Goal: Information Seeking & Learning: Check status

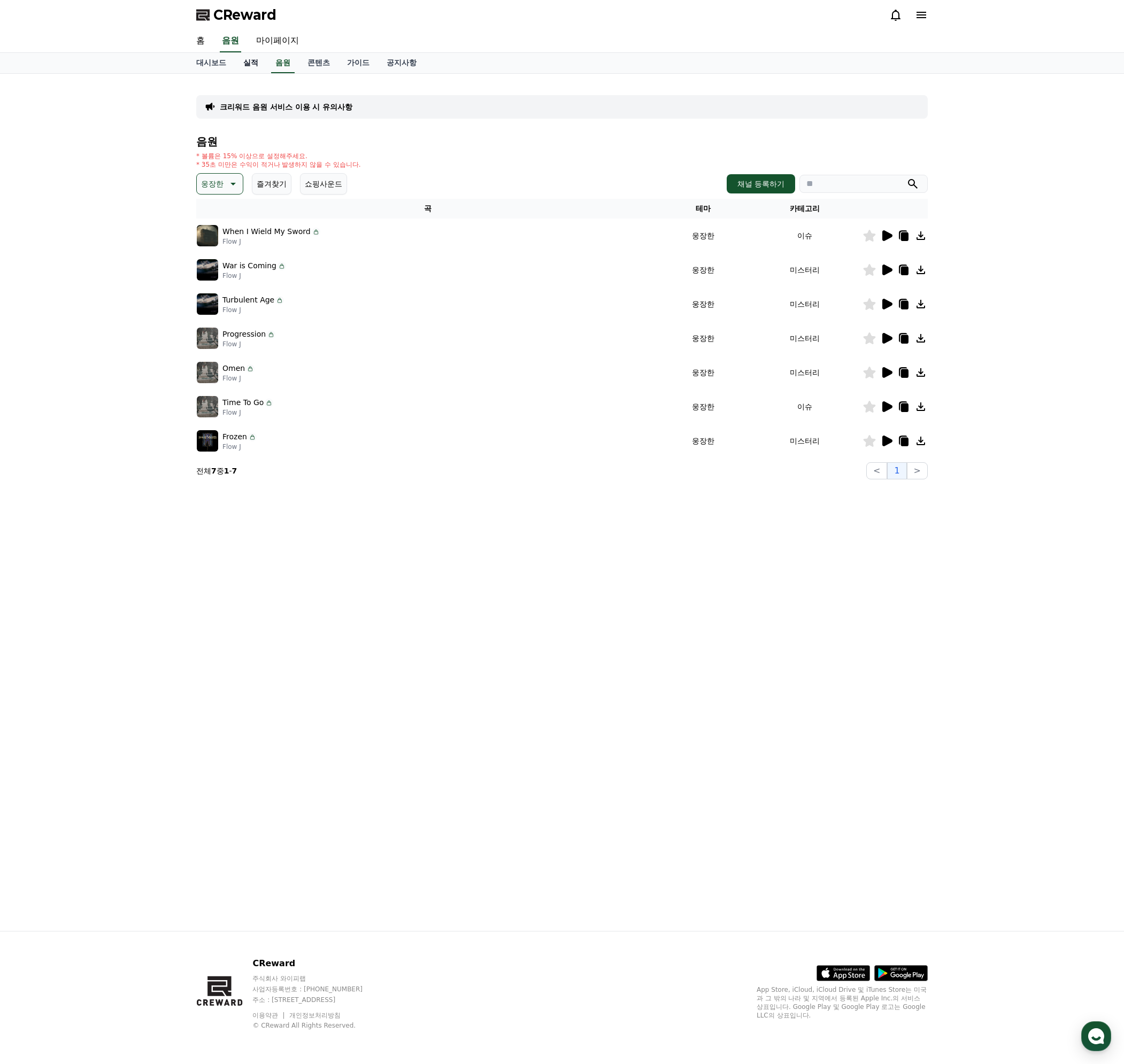
click at [257, 61] on link "실적" at bounding box center [250, 62] width 32 height 20
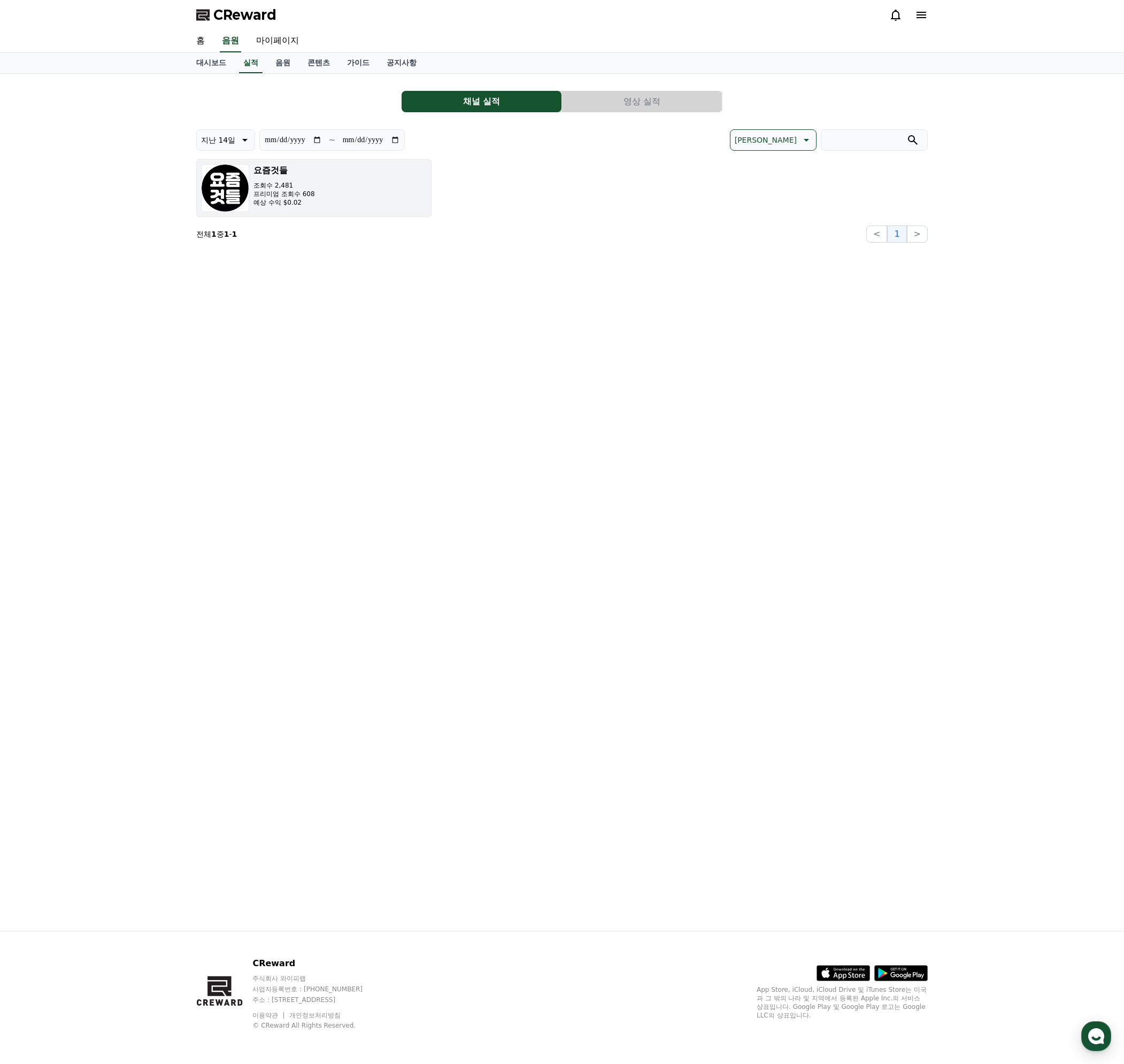
click at [364, 171] on button "요즘것들 조회수 2,481 프리미엄 조회수 608 예상 수익 $0.02" at bounding box center [314, 187] width 235 height 57
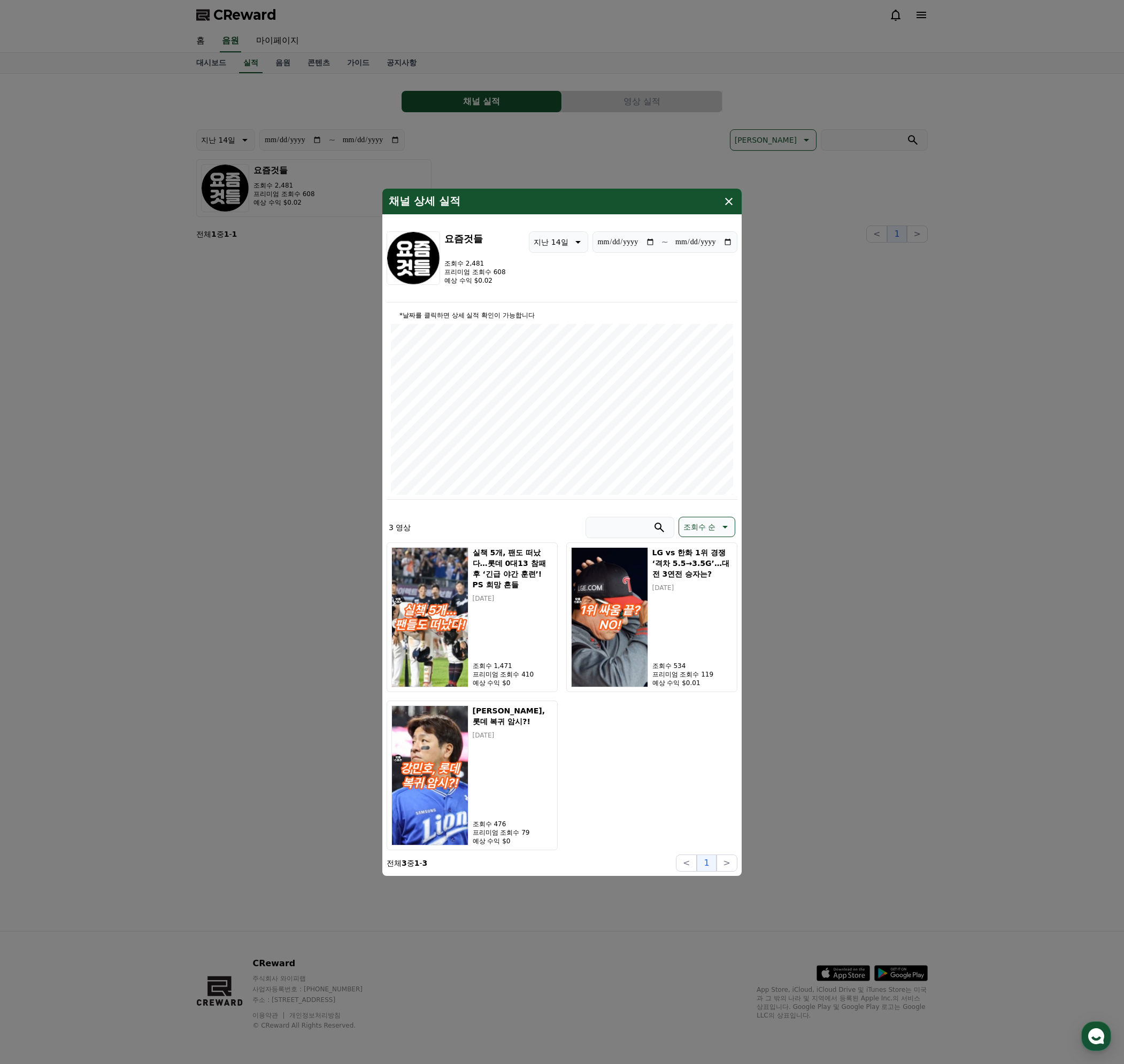
drag, startPoint x: 894, startPoint y: 241, endPoint x: 890, endPoint y: 234, distance: 8.1
click at [894, 241] on button "close modal" at bounding box center [562, 532] width 1124 height 1064
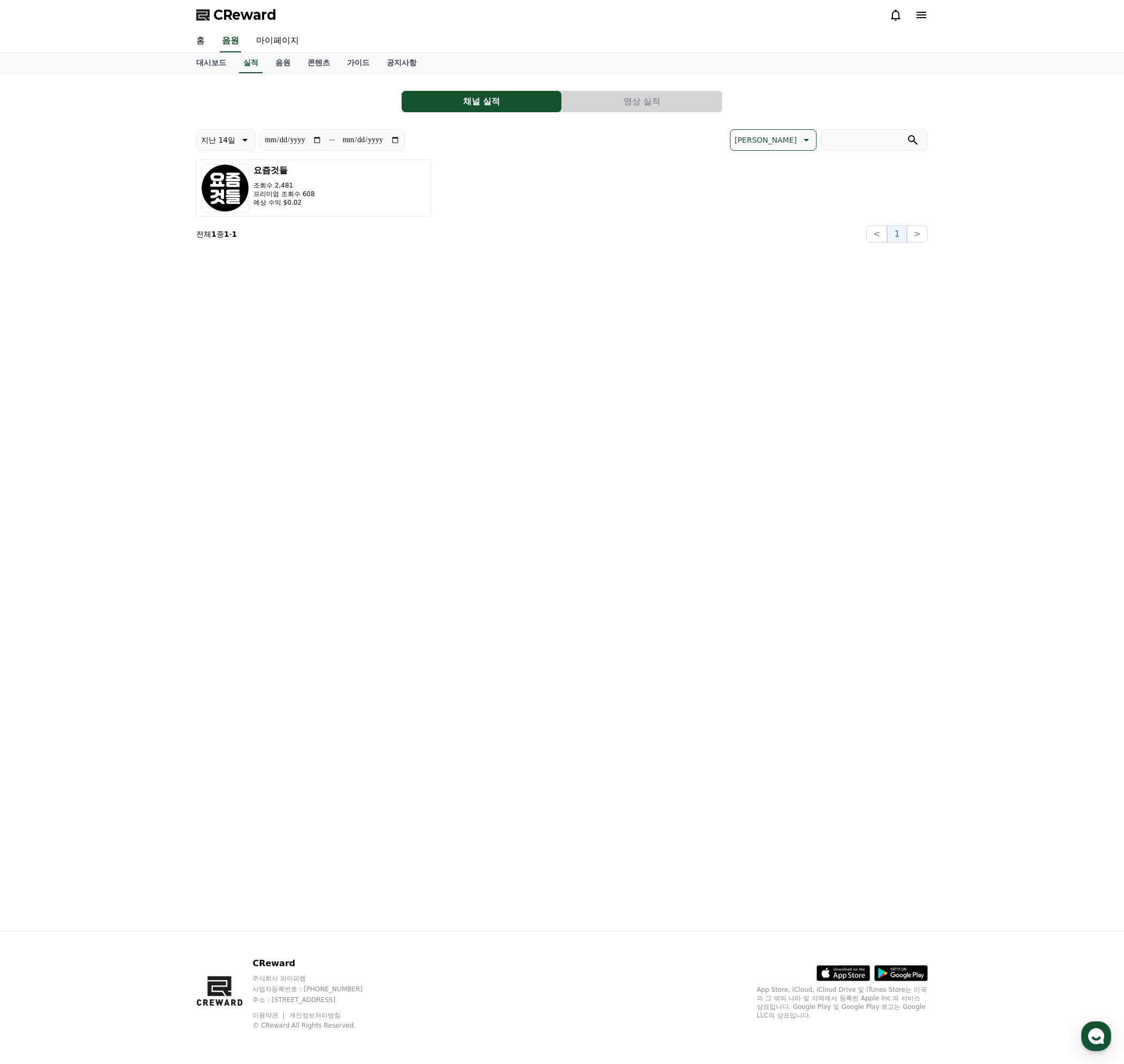
drag, startPoint x: 743, startPoint y: 222, endPoint x: 747, endPoint y: 55, distance: 167.0
click at [742, 222] on div "**********" at bounding box center [562, 186] width 731 height 113
click at [356, 206] on button "요즘것들 조회수 2,481 프리미엄 조회수 608 예상 수익 $0.02" at bounding box center [314, 187] width 235 height 57
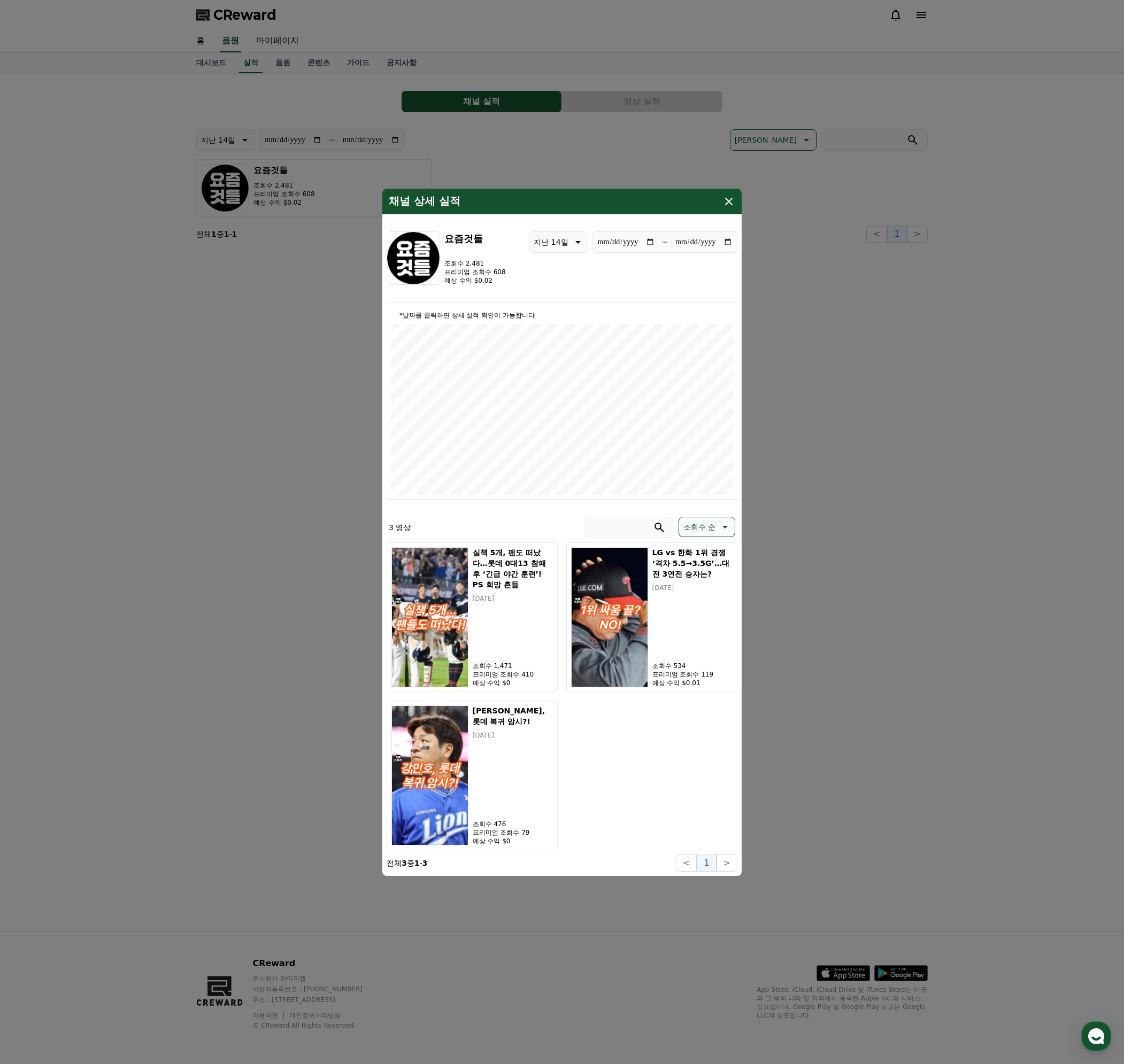
click at [815, 603] on button "close modal" at bounding box center [562, 532] width 1124 height 1064
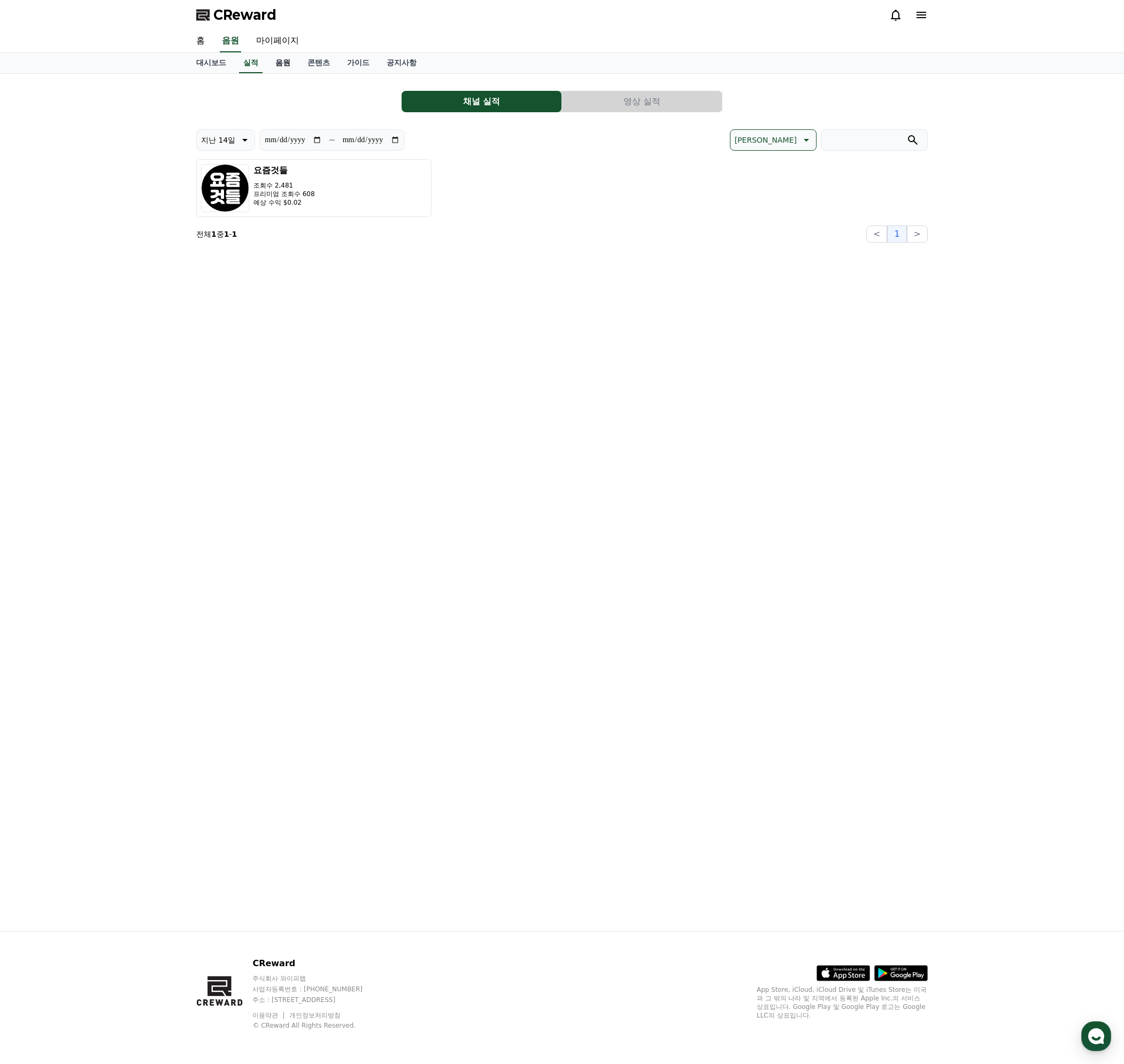
click at [284, 62] on link "음원" at bounding box center [283, 62] width 32 height 20
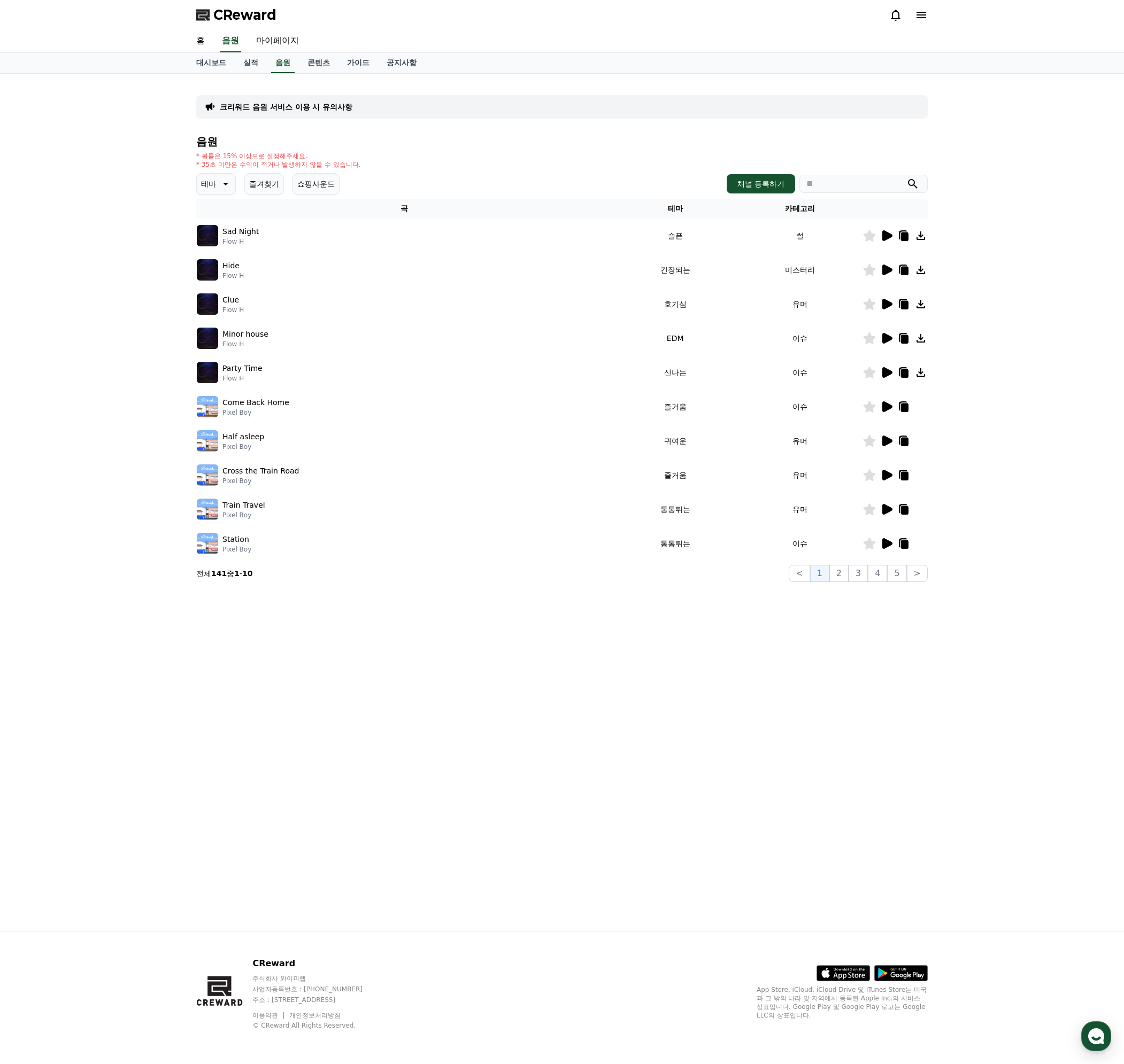
click at [208, 181] on p "테마" at bounding box center [208, 183] width 15 height 15
click at [225, 267] on button "호기심" at bounding box center [213, 267] width 31 height 23
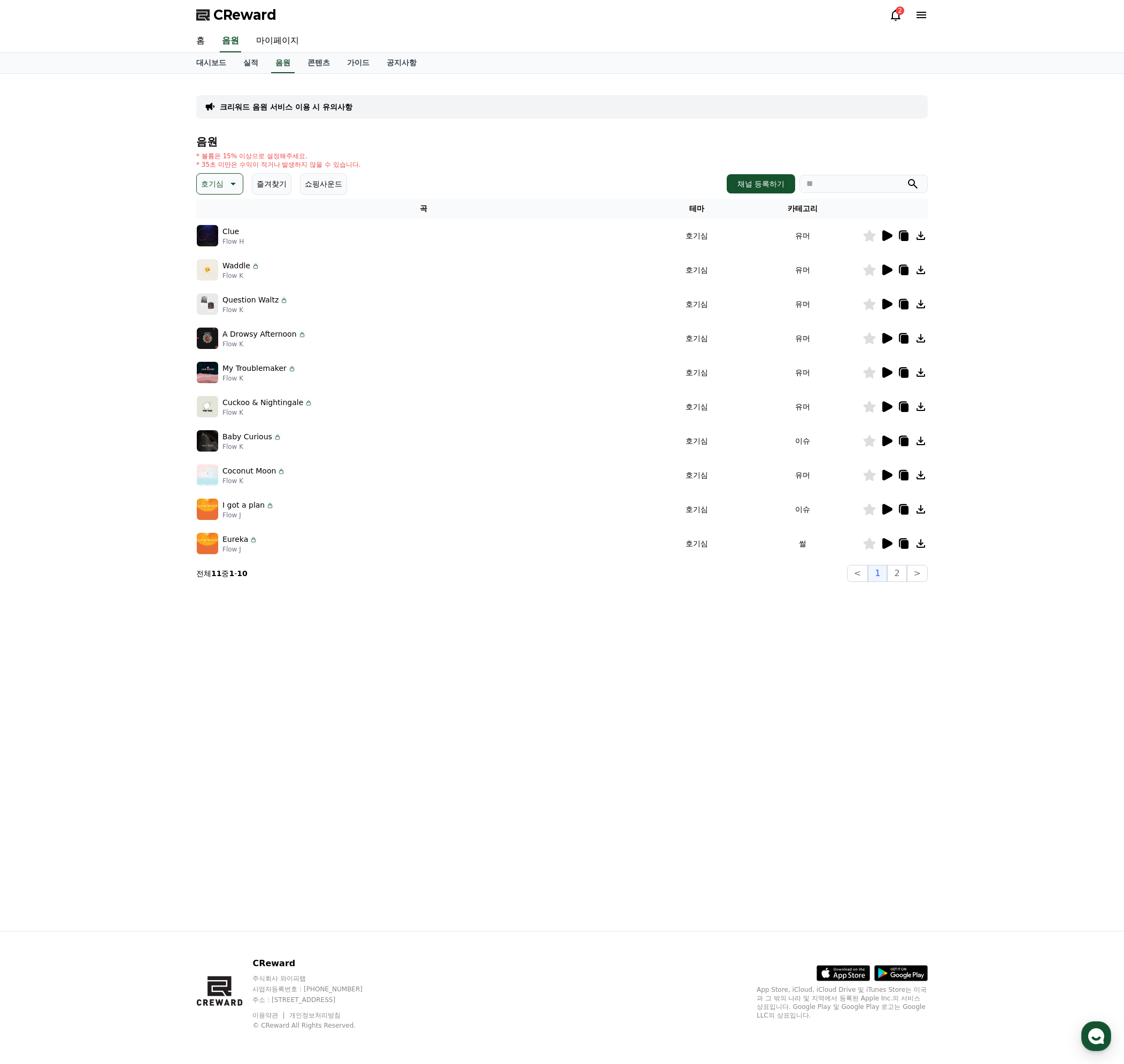
click at [886, 275] on icon at bounding box center [886, 270] width 13 height 13
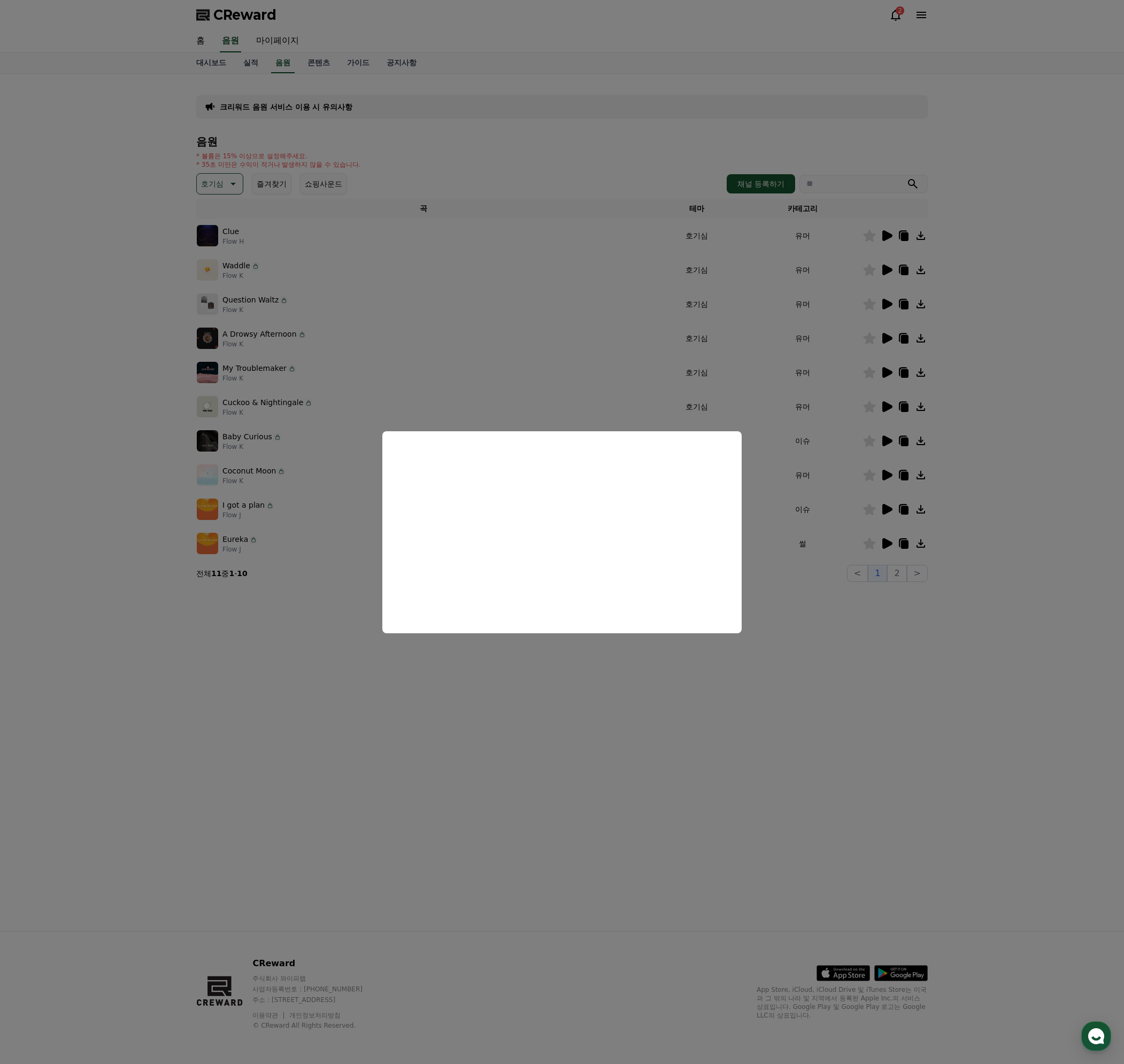
click at [859, 643] on button "close modal" at bounding box center [562, 532] width 1124 height 1064
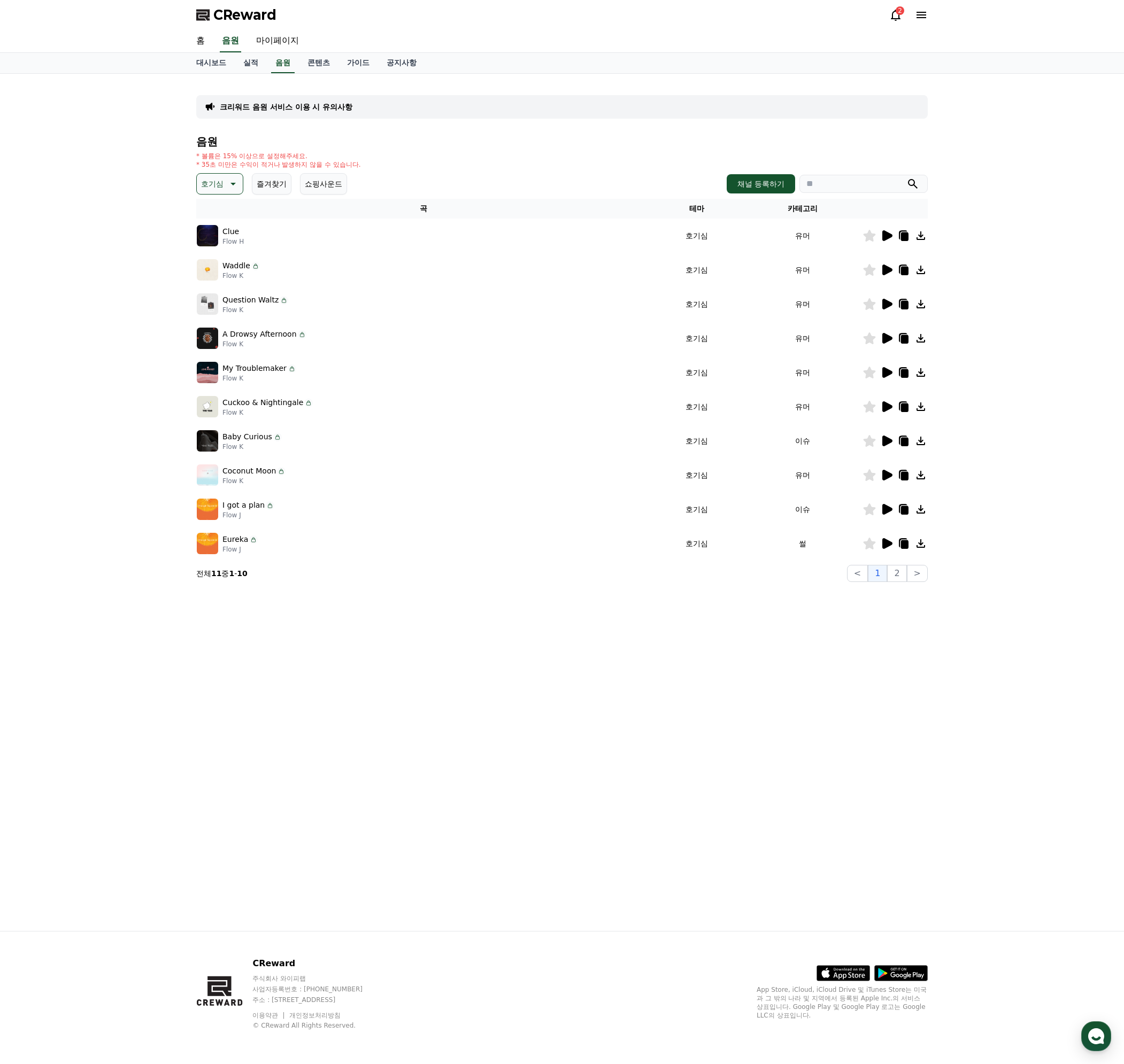
click at [231, 187] on icon at bounding box center [232, 184] width 13 height 13
click at [219, 274] on button "웅장한" at bounding box center [213, 274] width 31 height 23
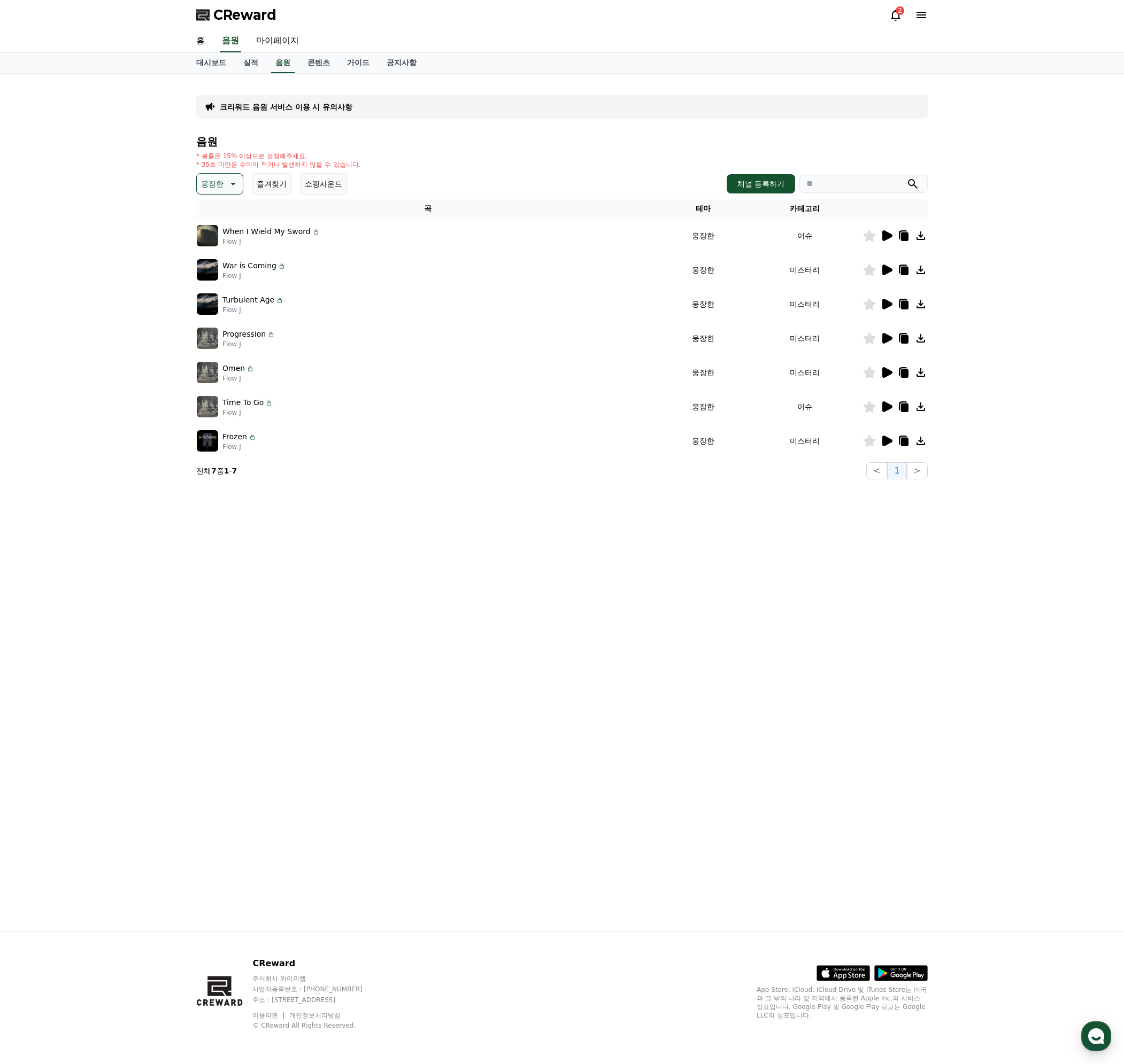
click at [886, 410] on icon at bounding box center [887, 406] width 11 height 11
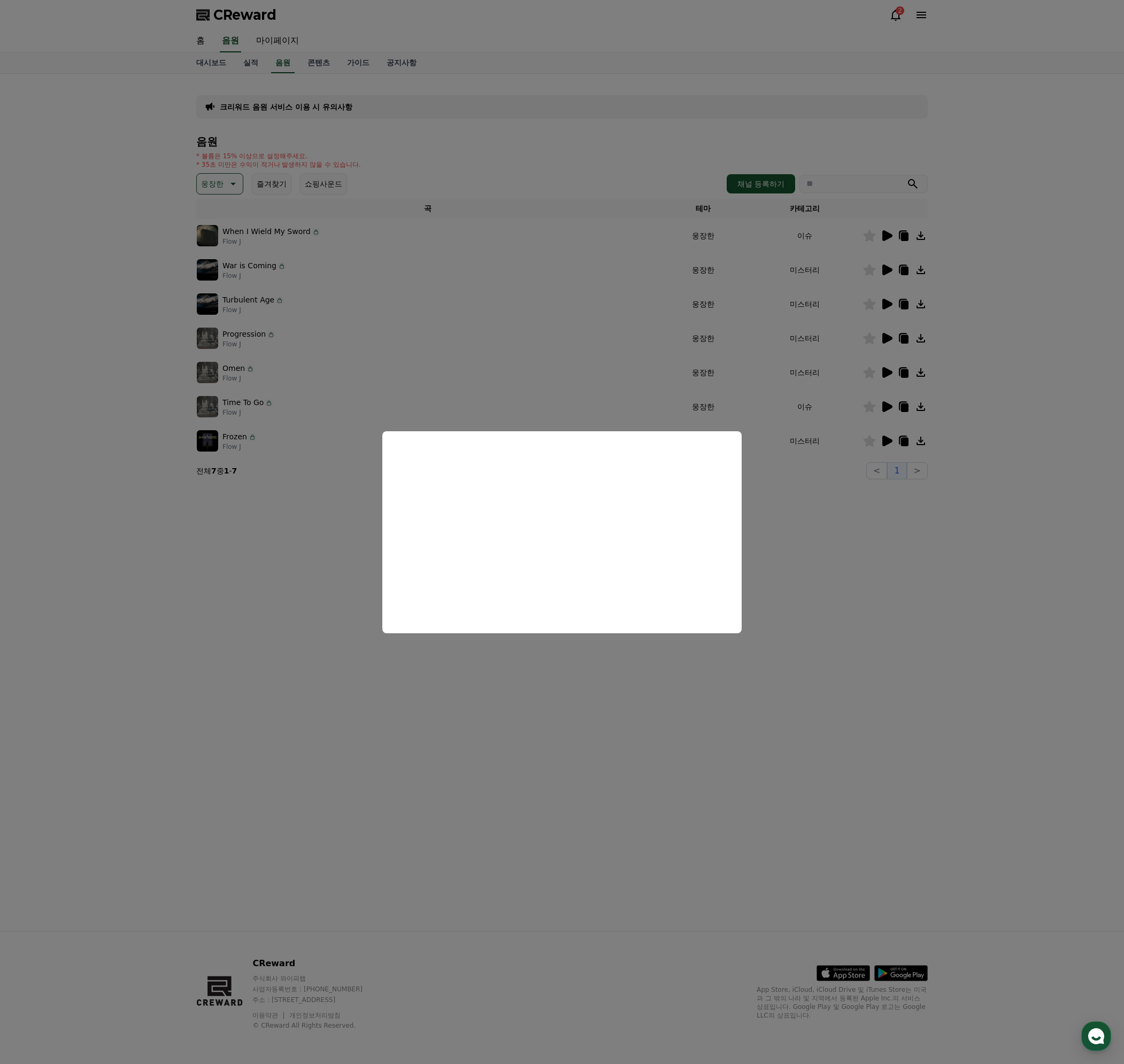
drag, startPoint x: 833, startPoint y: 558, endPoint x: 828, endPoint y: 556, distance: 5.4
click at [832, 558] on button "close modal" at bounding box center [562, 532] width 1124 height 1064
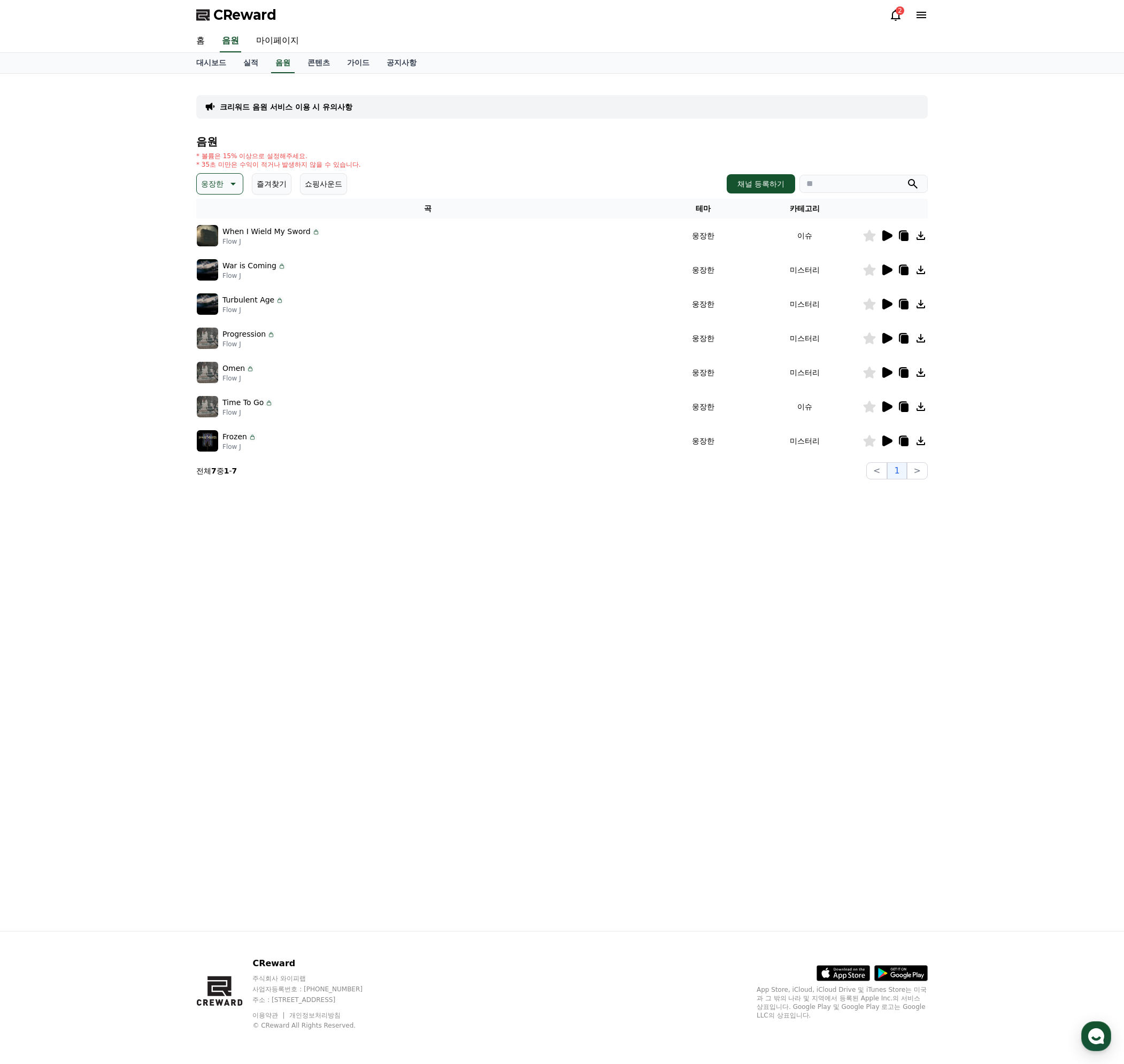
click at [887, 233] on icon at bounding box center [887, 235] width 11 height 11
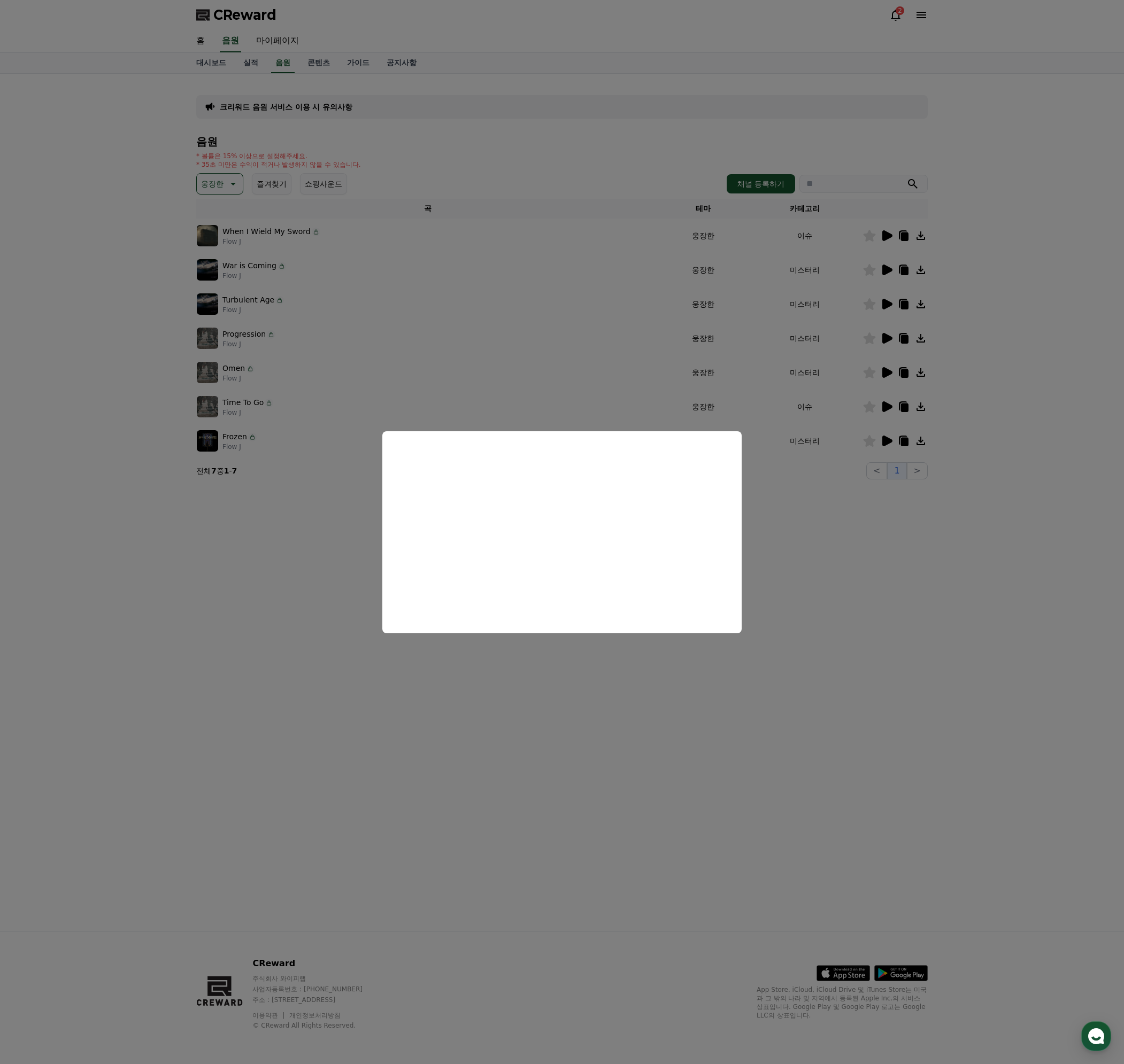
click at [815, 547] on button "close modal" at bounding box center [562, 532] width 1124 height 1064
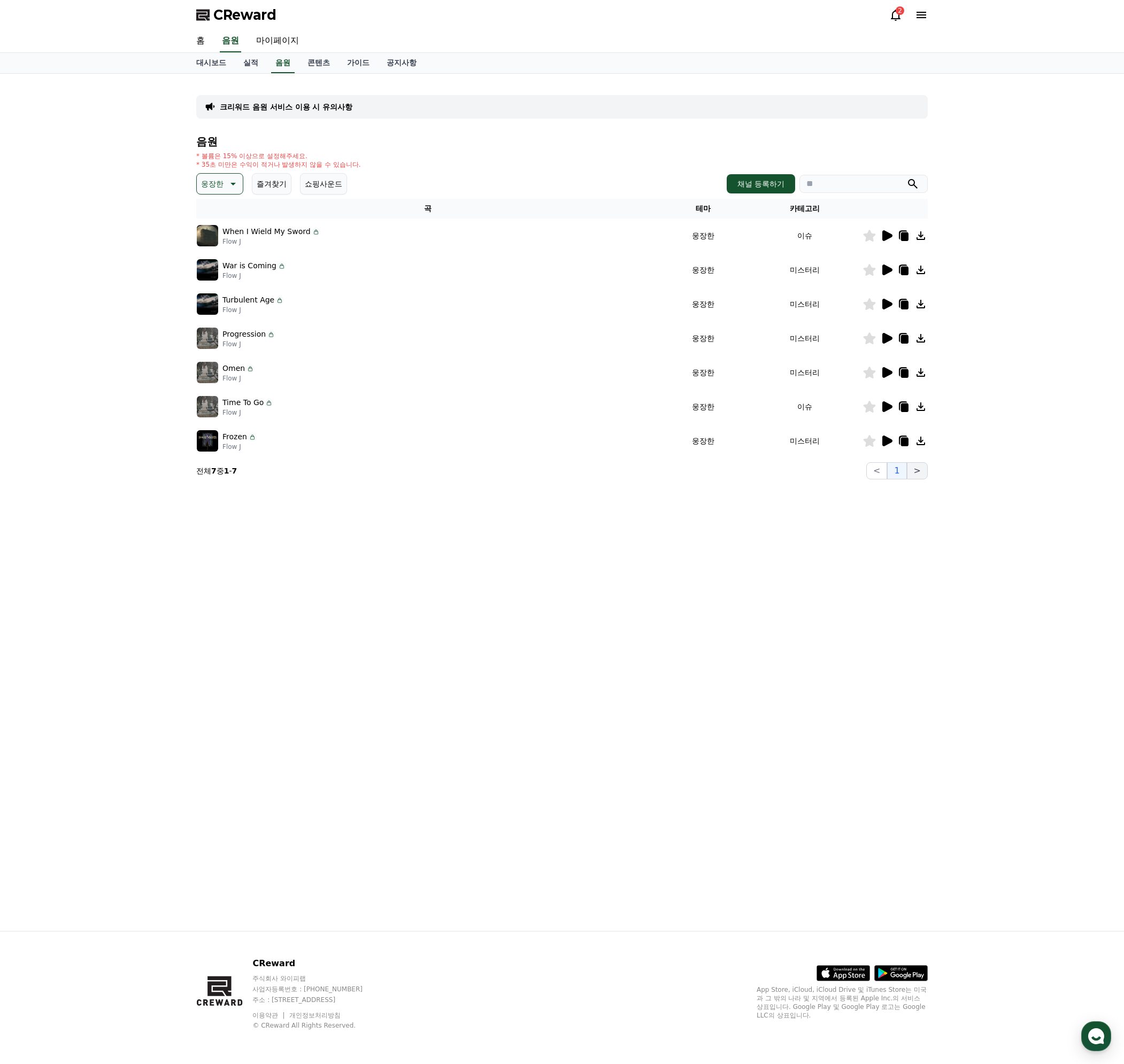
click at [921, 472] on button ">" at bounding box center [917, 470] width 21 height 17
click at [886, 373] on icon at bounding box center [887, 372] width 11 height 11
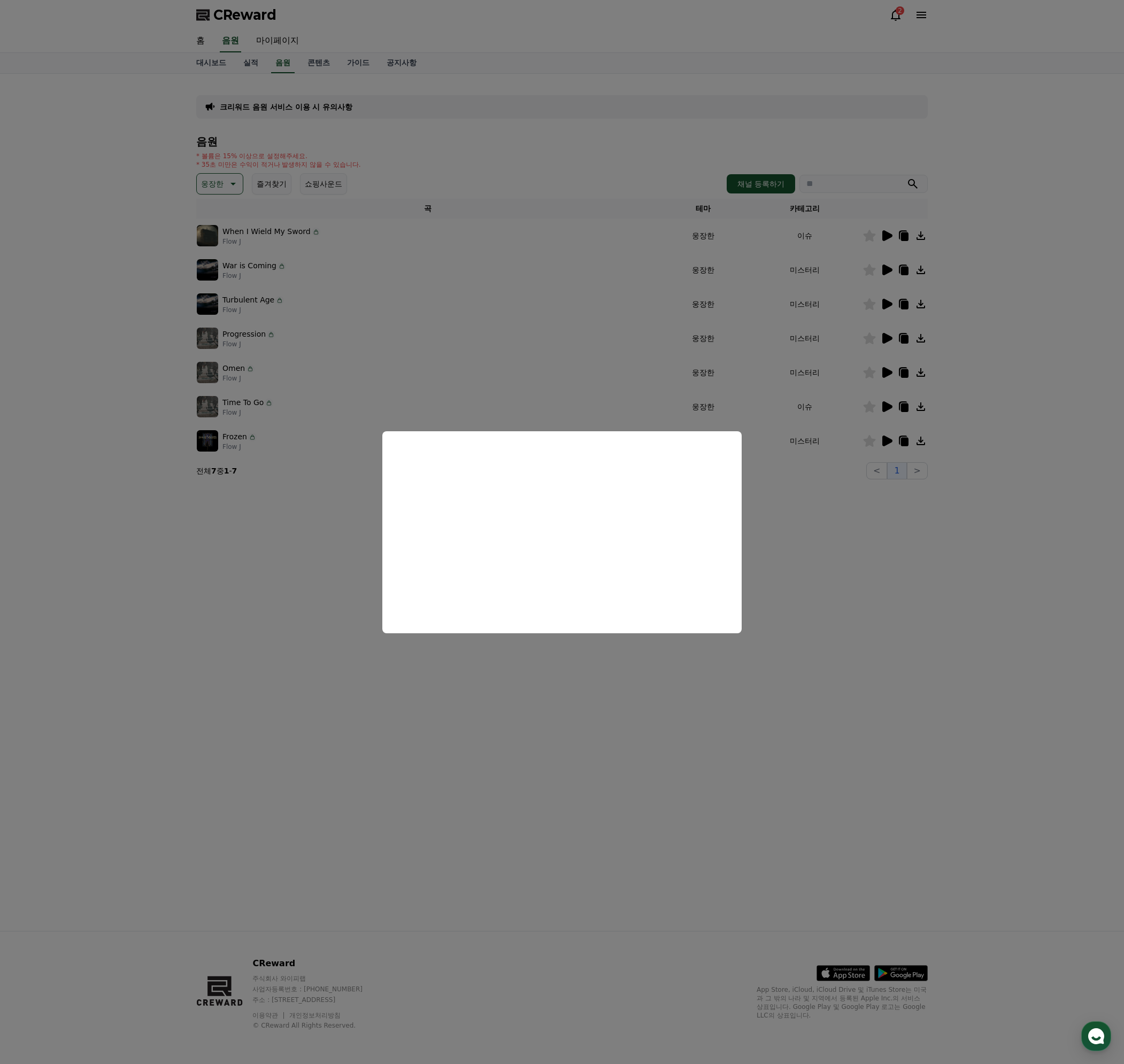
click at [846, 573] on button "close modal" at bounding box center [562, 532] width 1124 height 1064
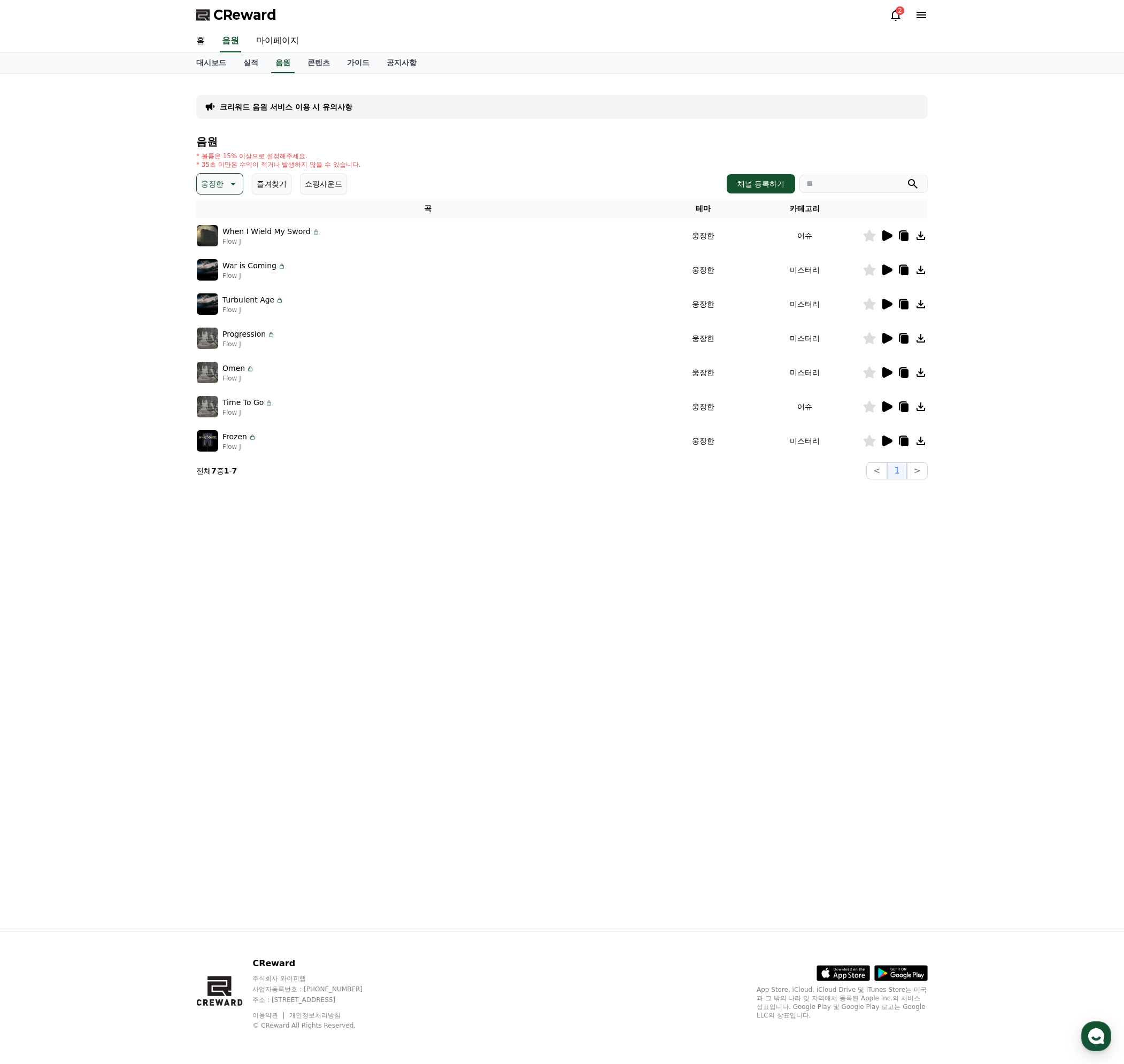
click at [886, 443] on icon at bounding box center [887, 440] width 11 height 11
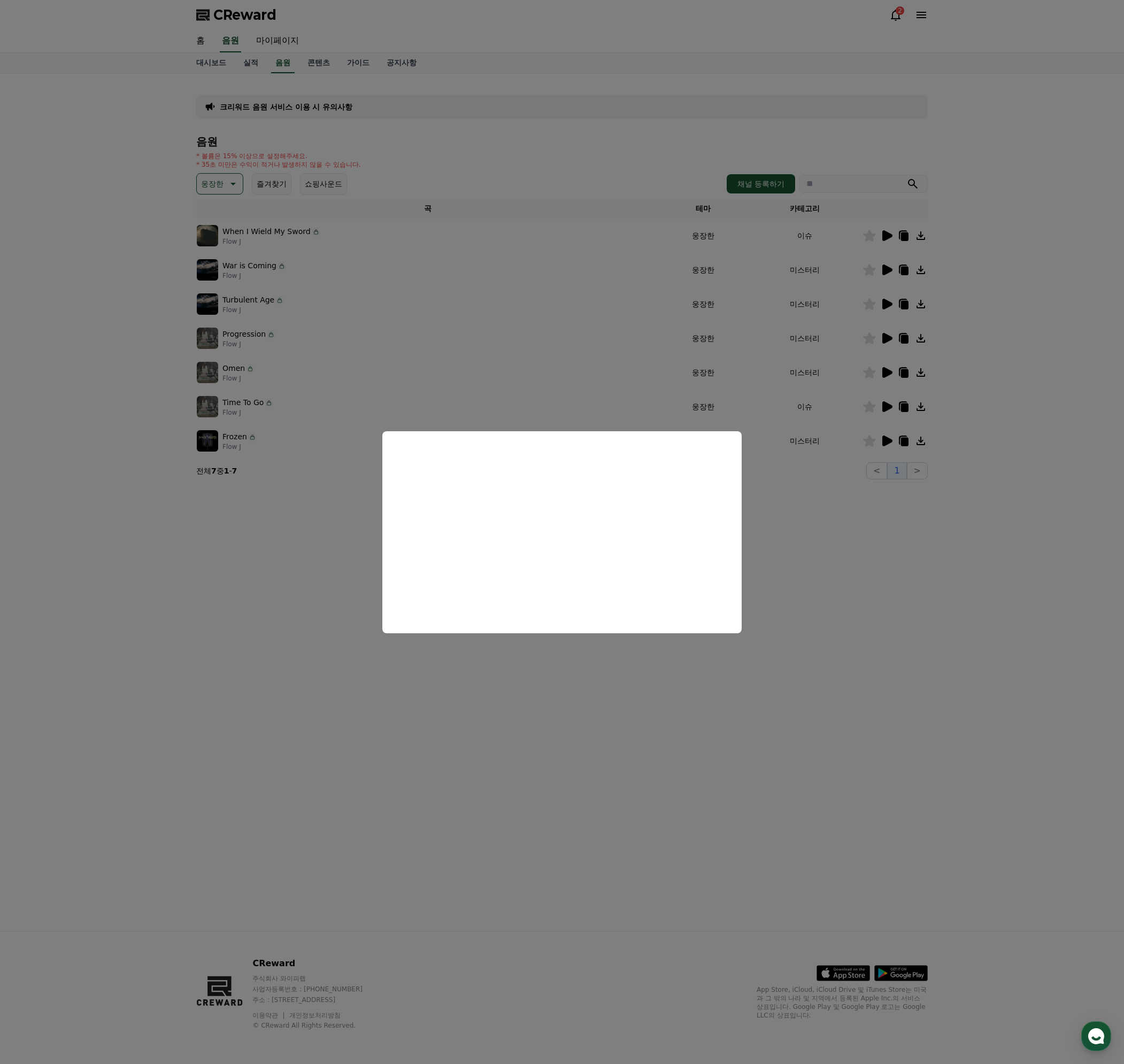
click at [814, 582] on button "close modal" at bounding box center [562, 532] width 1124 height 1064
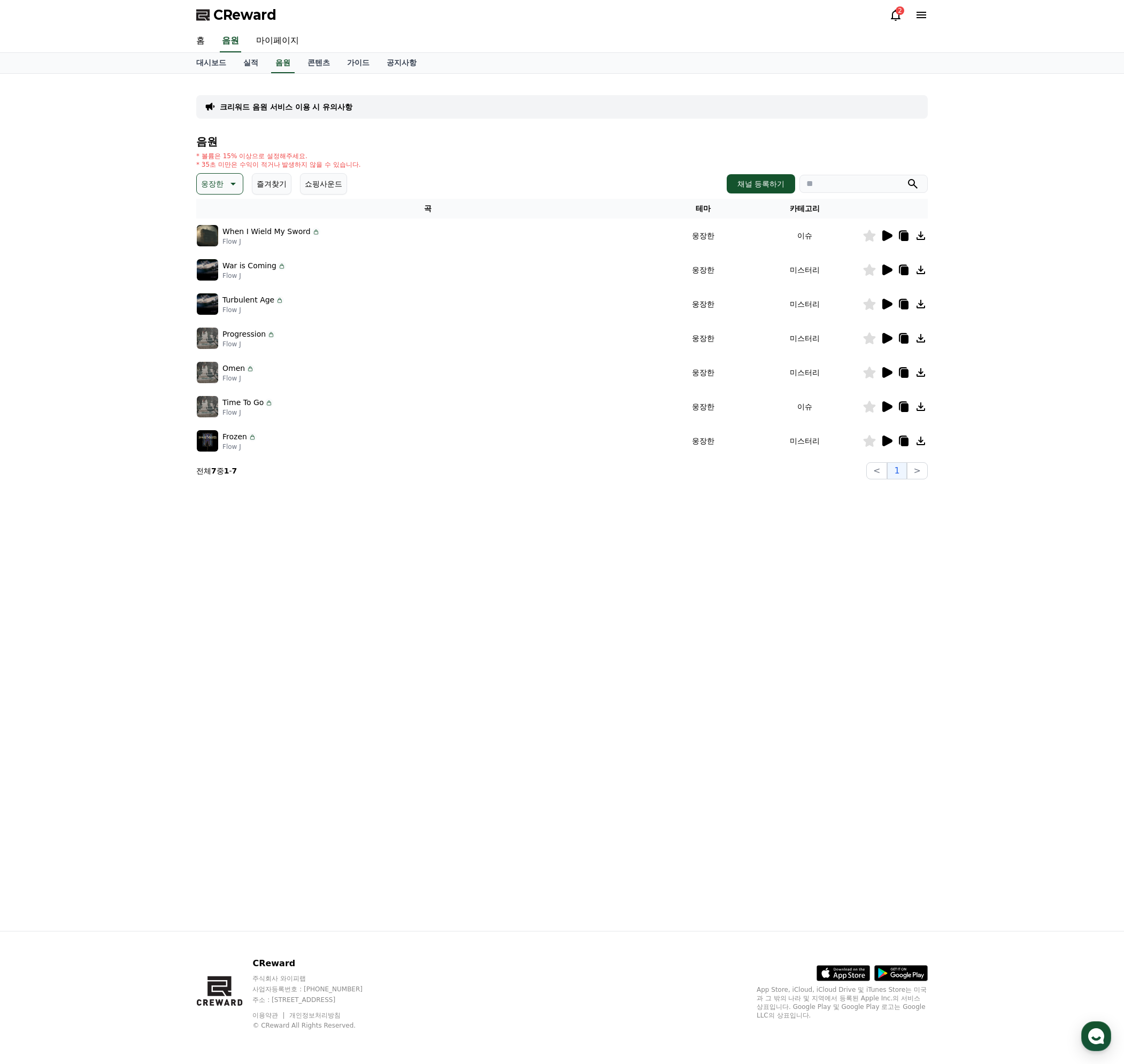
click at [227, 183] on icon at bounding box center [232, 184] width 13 height 13
click at [224, 301] on button "드라마틱" at bounding box center [217, 301] width 39 height 23
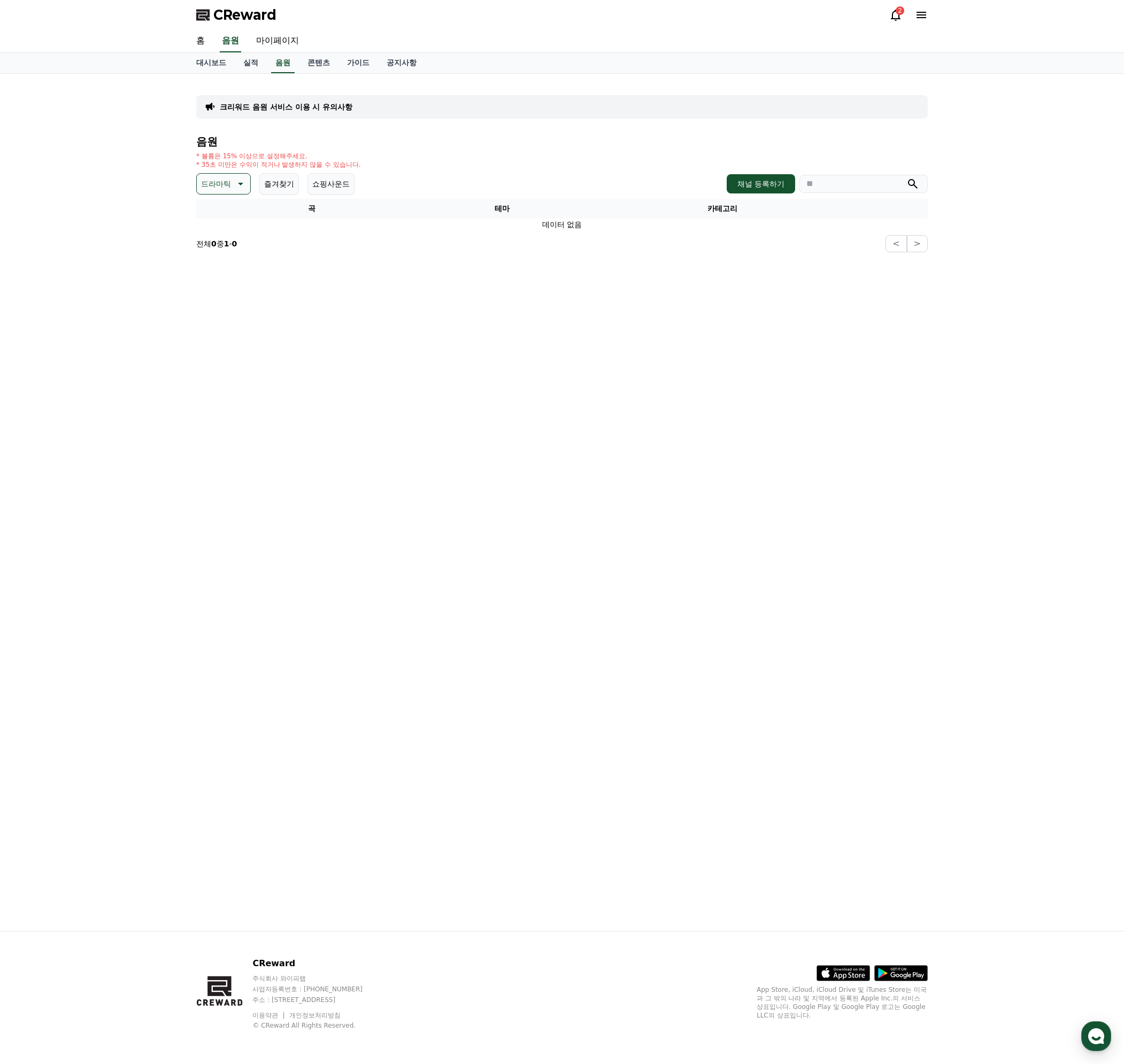
click at [219, 187] on p "드라마틱" at bounding box center [216, 183] width 30 height 15
click at [222, 241] on button "환상적인" at bounding box center [217, 239] width 39 height 23
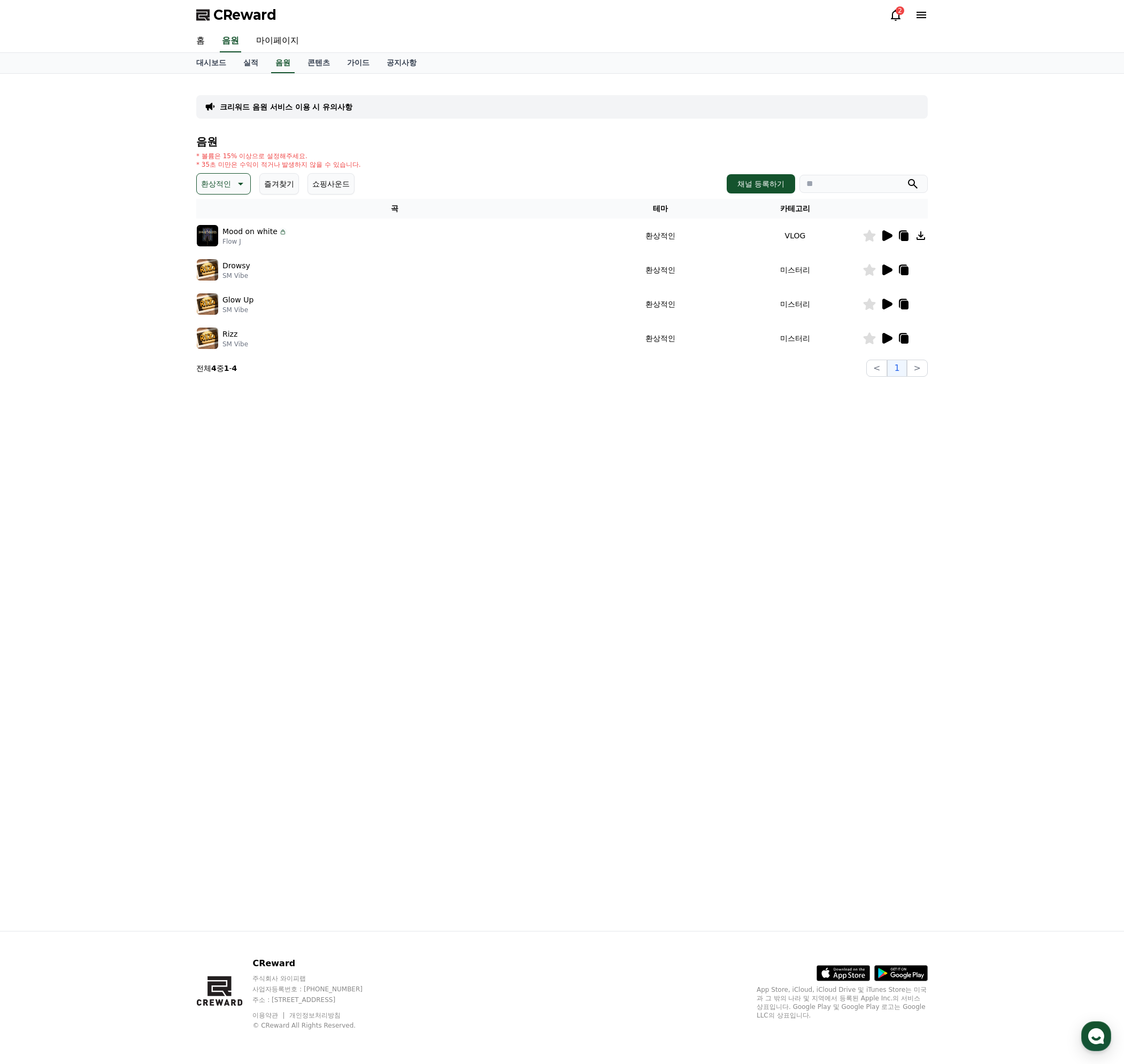
click at [889, 264] on icon at bounding box center [886, 270] width 13 height 13
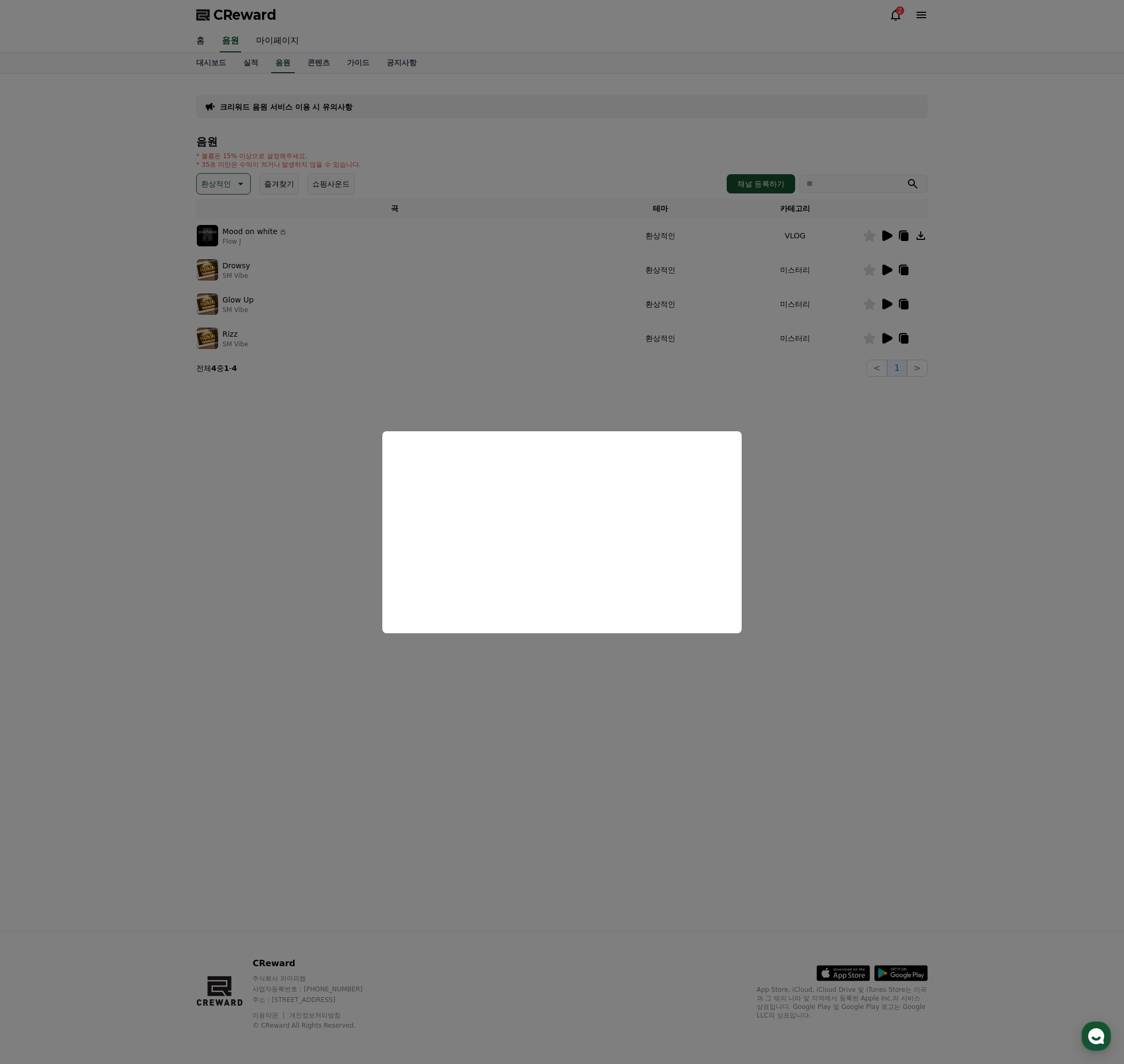
click at [854, 539] on button "close modal" at bounding box center [562, 532] width 1124 height 1064
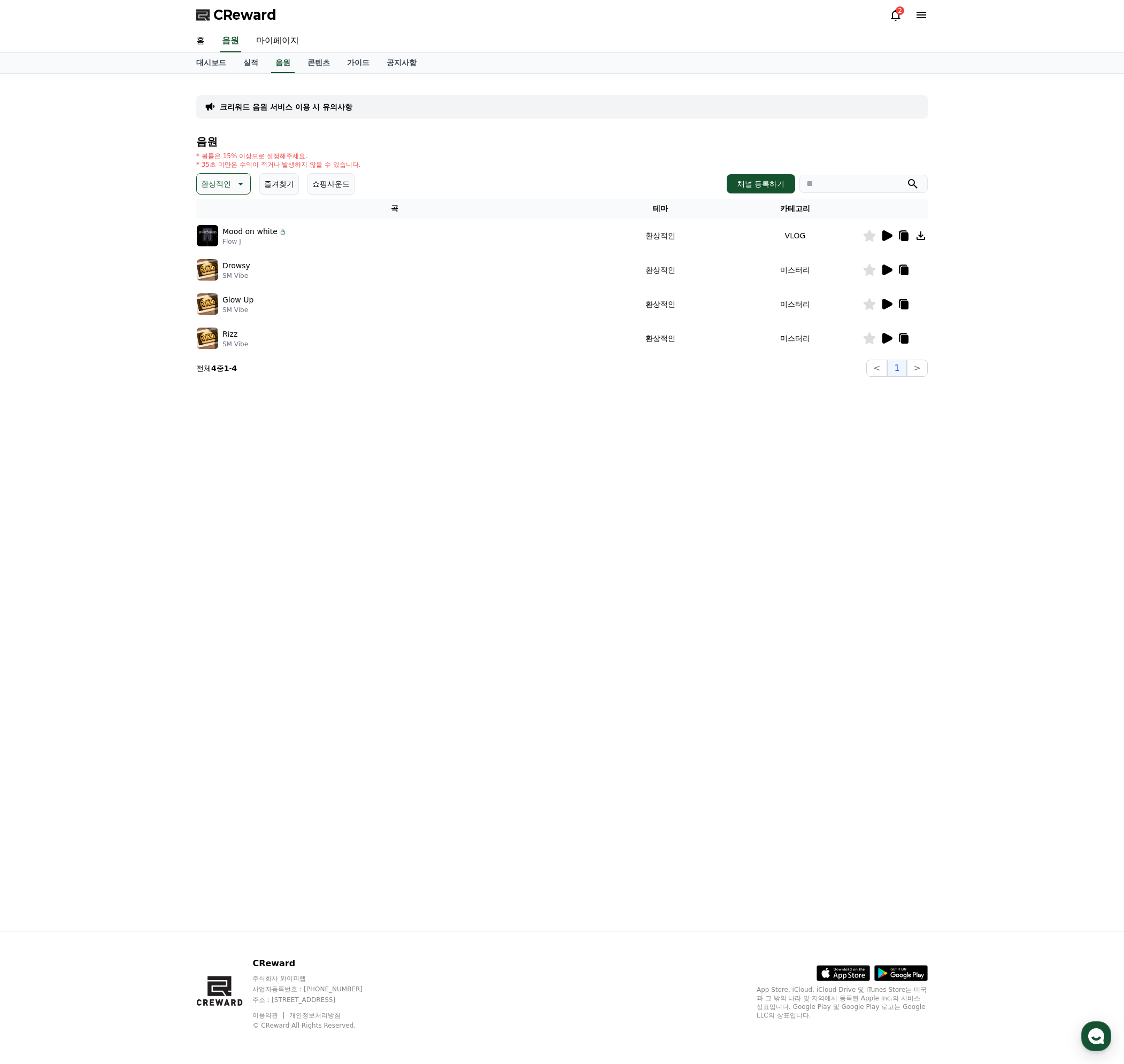
click at [888, 301] on icon at bounding box center [887, 304] width 11 height 11
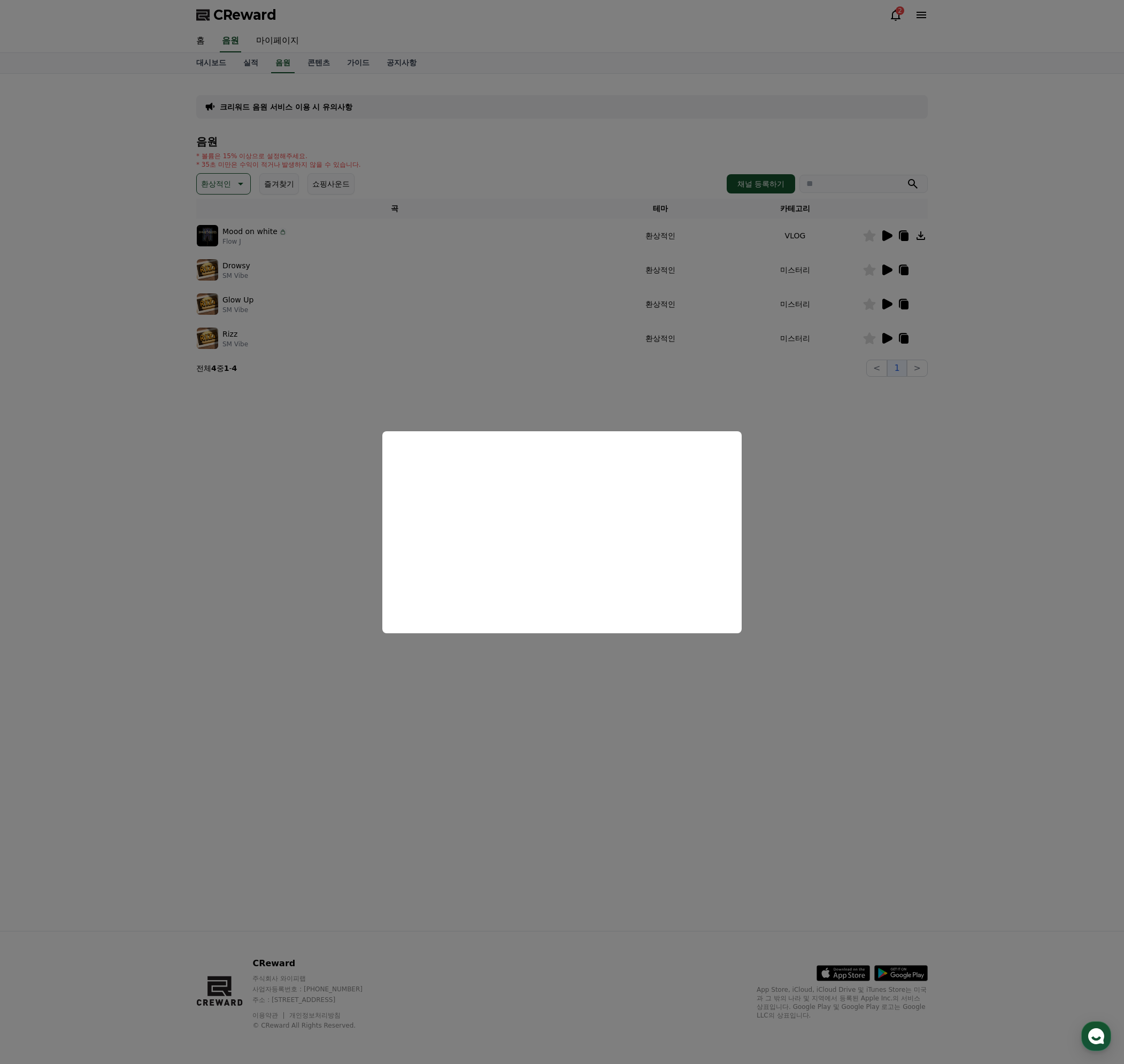
click at [865, 456] on button "close modal" at bounding box center [562, 532] width 1124 height 1064
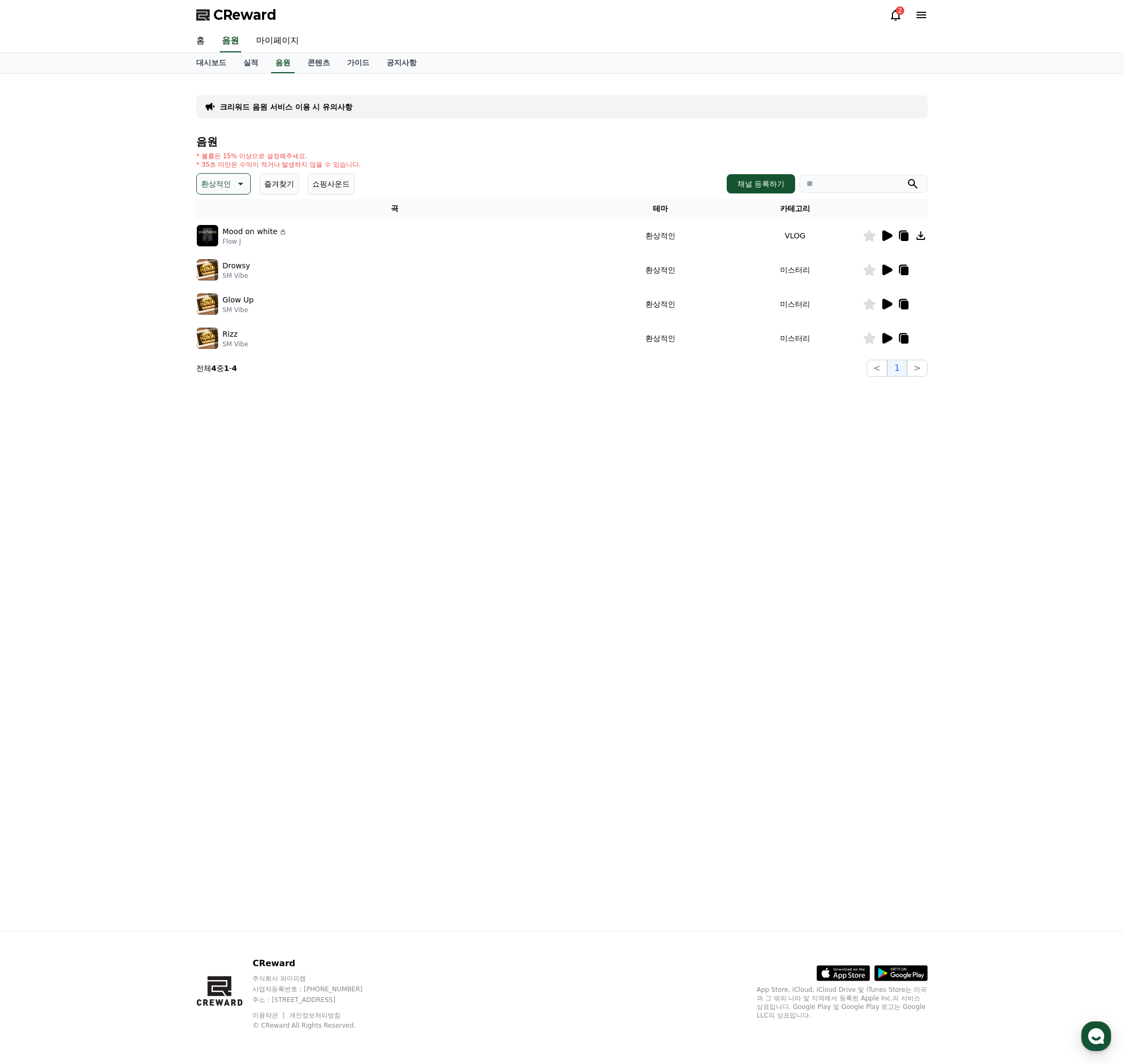
click at [886, 334] on icon at bounding box center [886, 339] width 13 height 13
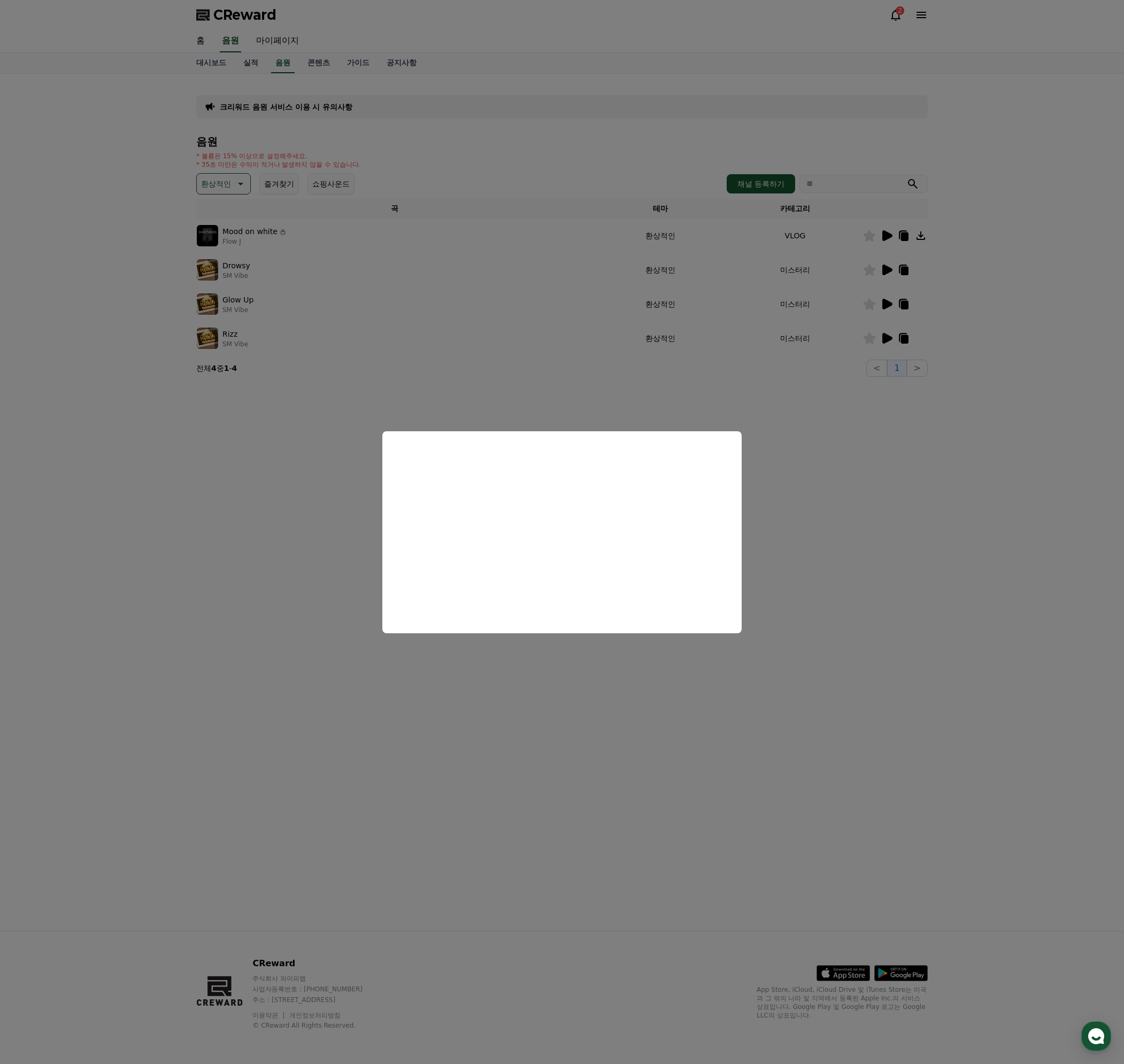
click at [778, 531] on button "close modal" at bounding box center [562, 532] width 1124 height 1064
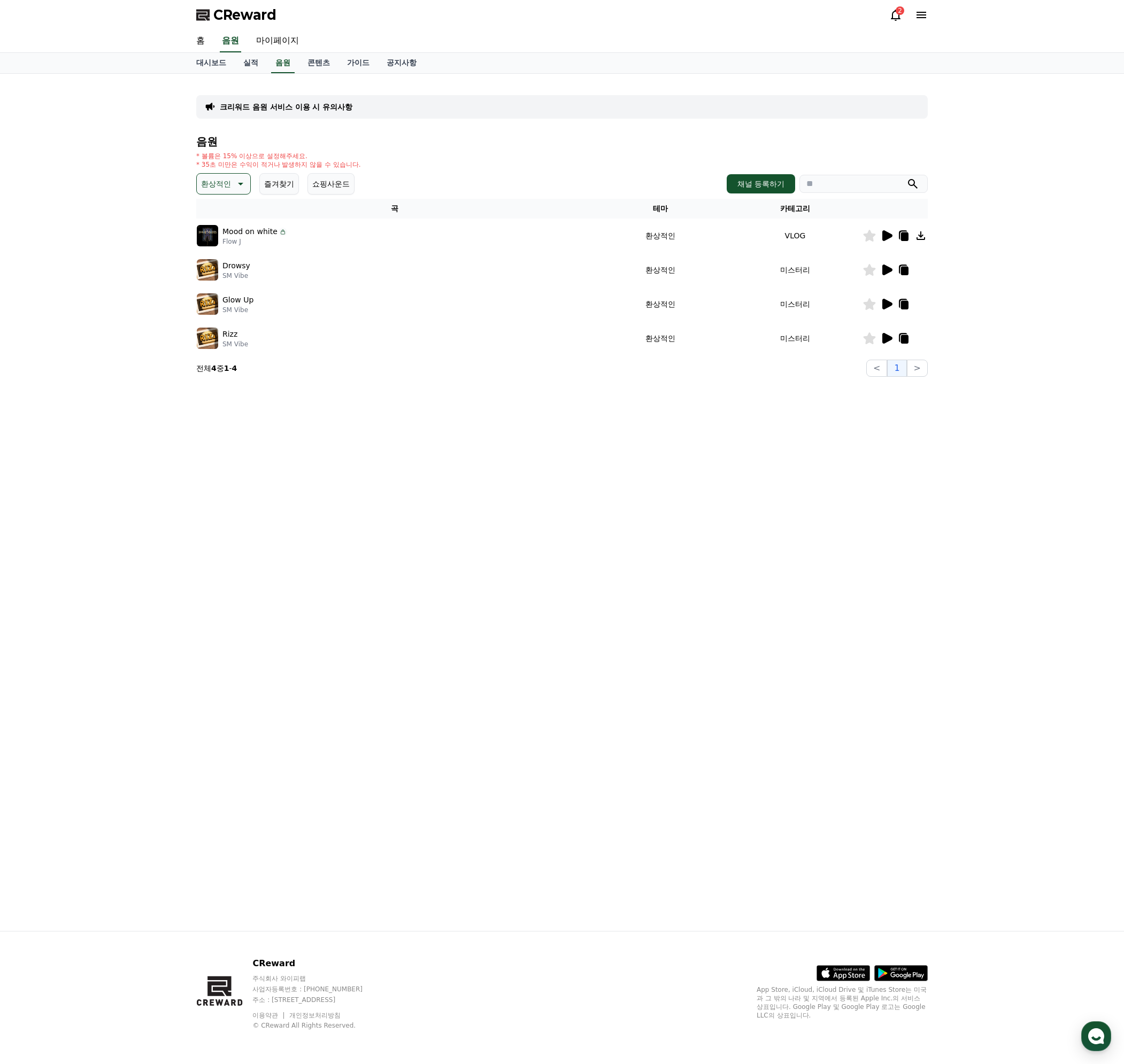
click at [886, 239] on icon at bounding box center [887, 235] width 11 height 11
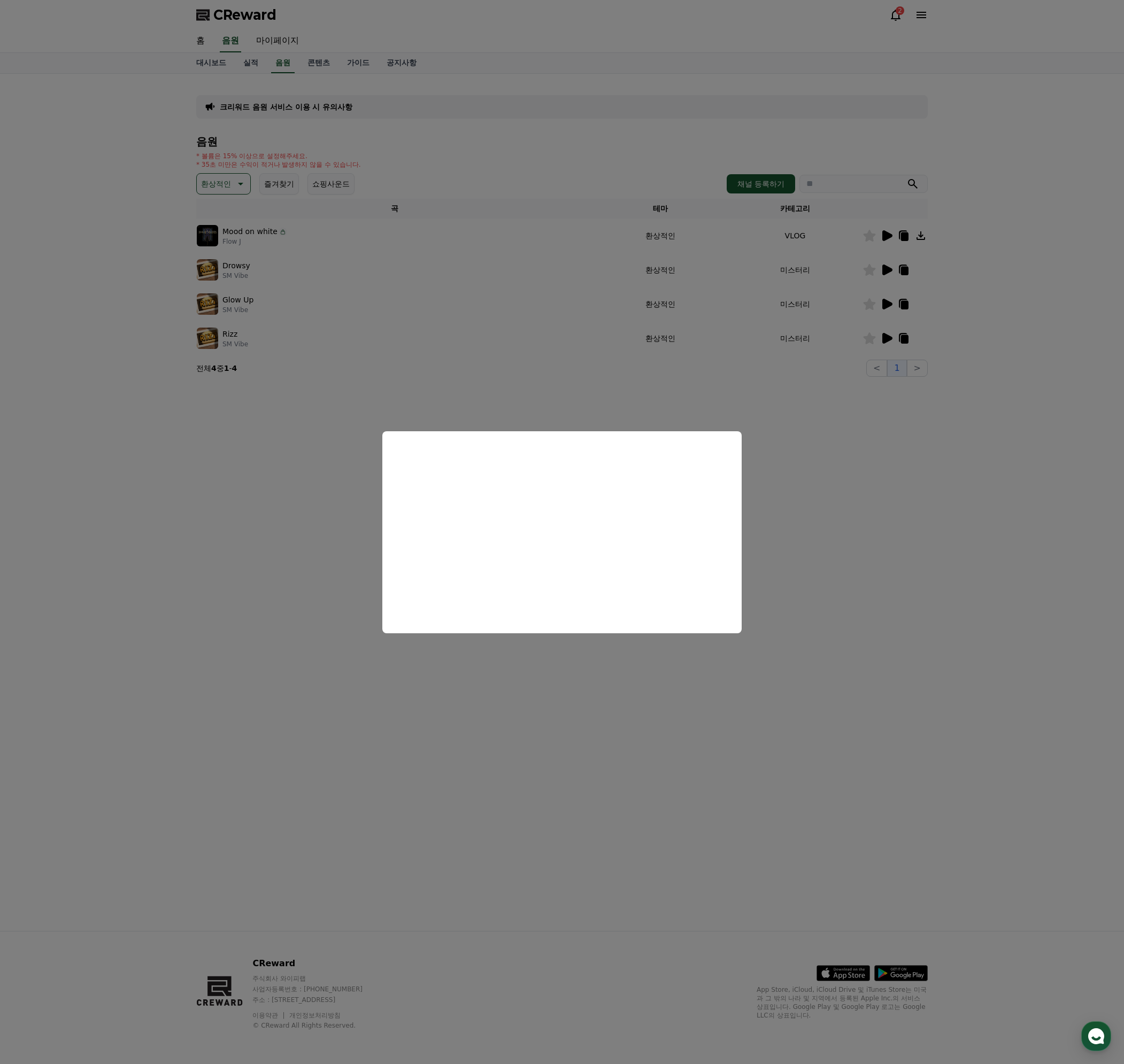
click at [821, 568] on button "close modal" at bounding box center [562, 532] width 1124 height 1064
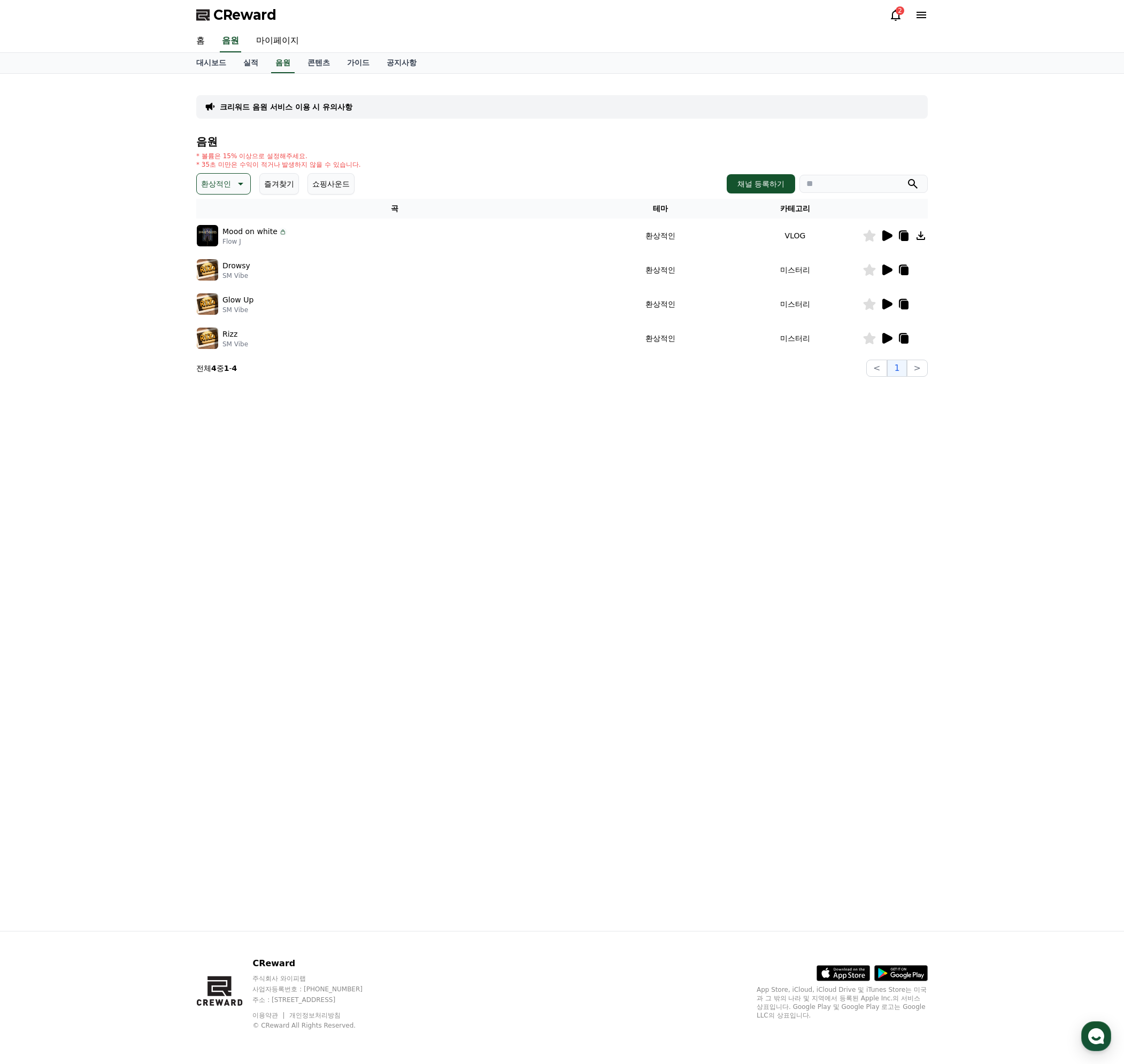
drag, startPoint x: 209, startPoint y: 187, endPoint x: 229, endPoint y: 177, distance: 22.4
click at [211, 187] on p "환상적인" at bounding box center [216, 183] width 30 height 15
click at [214, 246] on button "반전" at bounding box center [209, 246] width 23 height 23
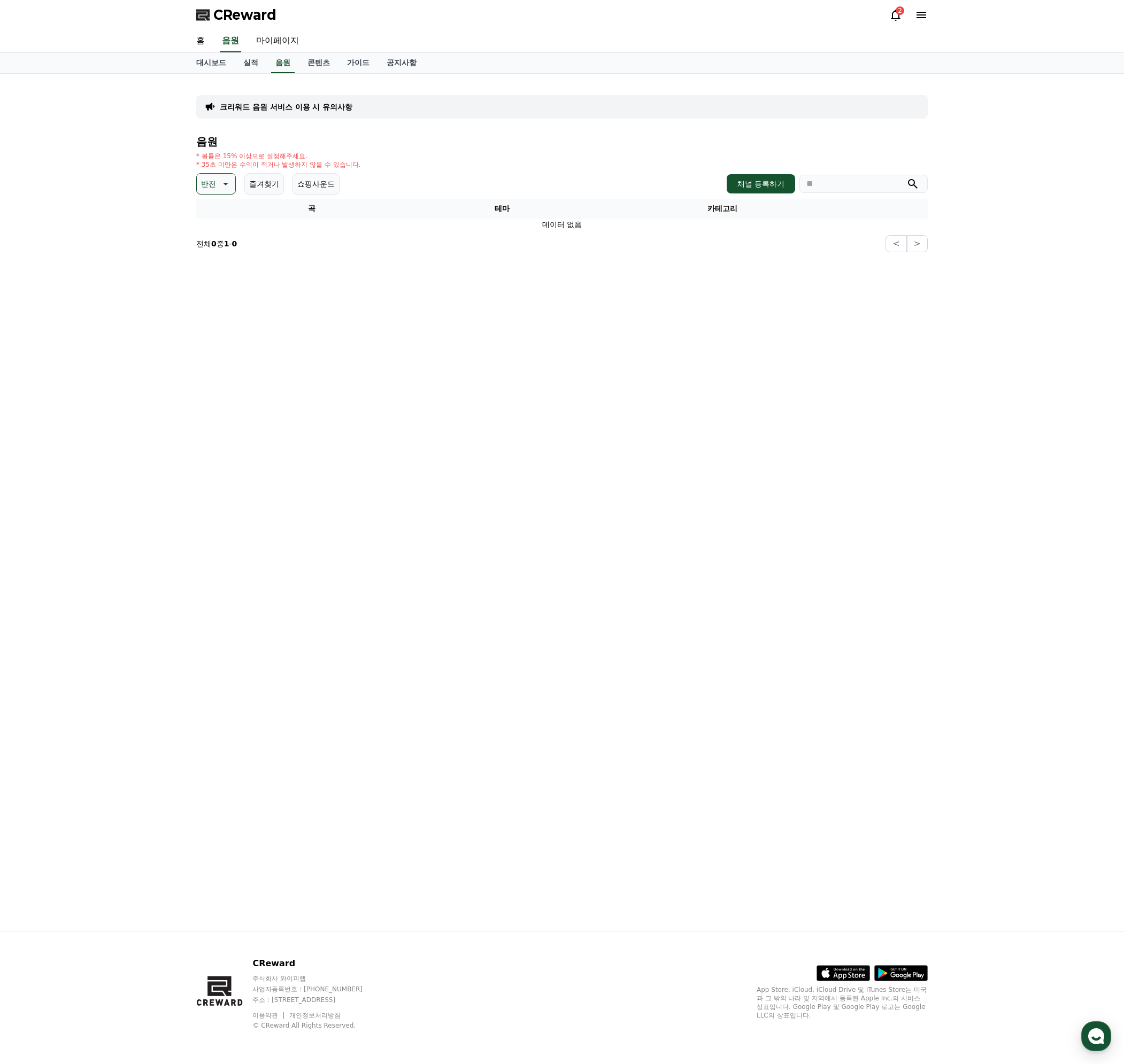
click at [217, 180] on button "반전" at bounding box center [216, 183] width 40 height 21
click at [221, 230] on button "EDM" at bounding box center [211, 225] width 26 height 23
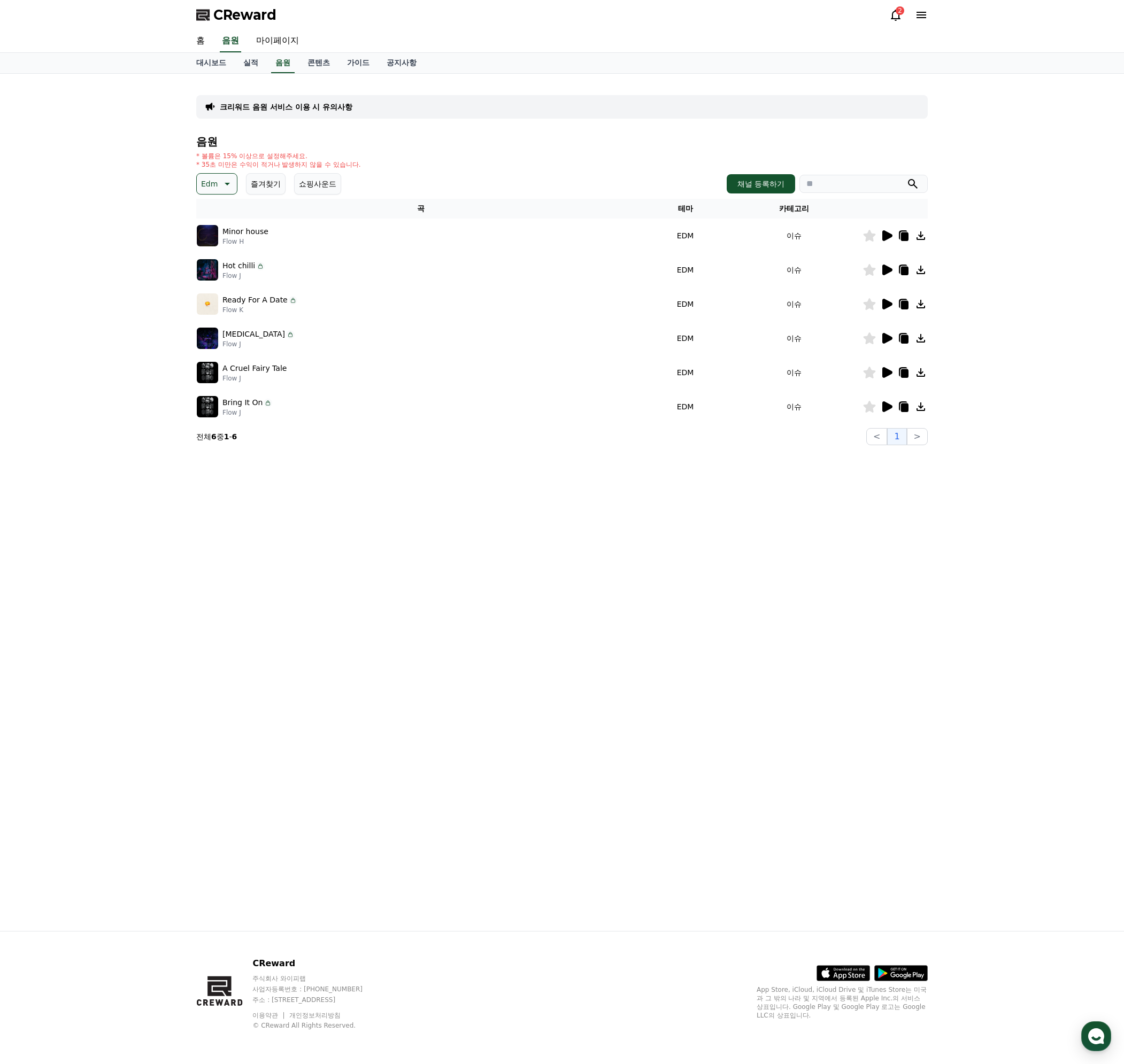
click at [883, 239] on icon at bounding box center [887, 235] width 11 height 11
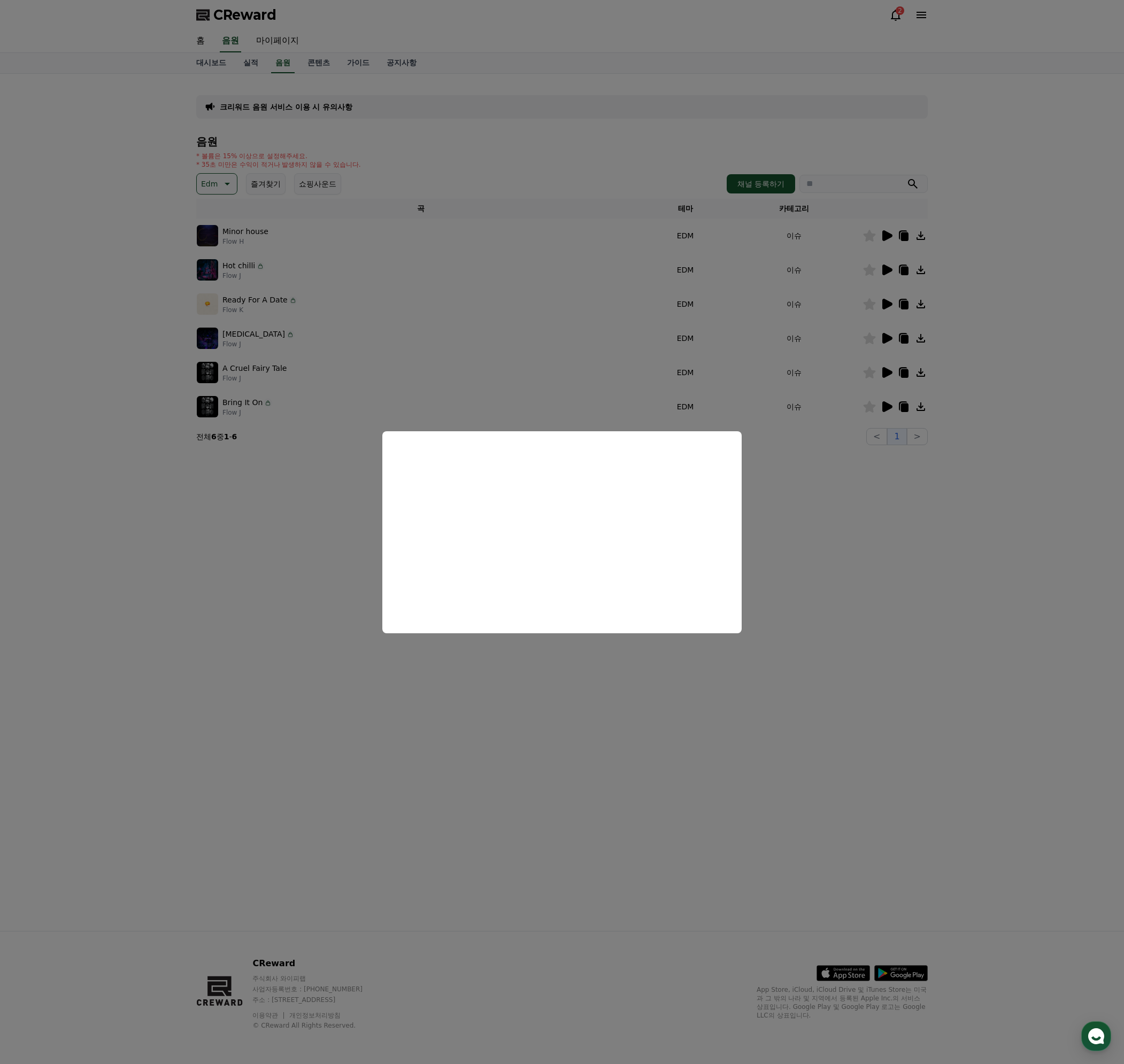
drag, startPoint x: 865, startPoint y: 552, endPoint x: 868, endPoint y: 540, distance: 12.4
click at [865, 552] on button "close modal" at bounding box center [562, 532] width 1124 height 1064
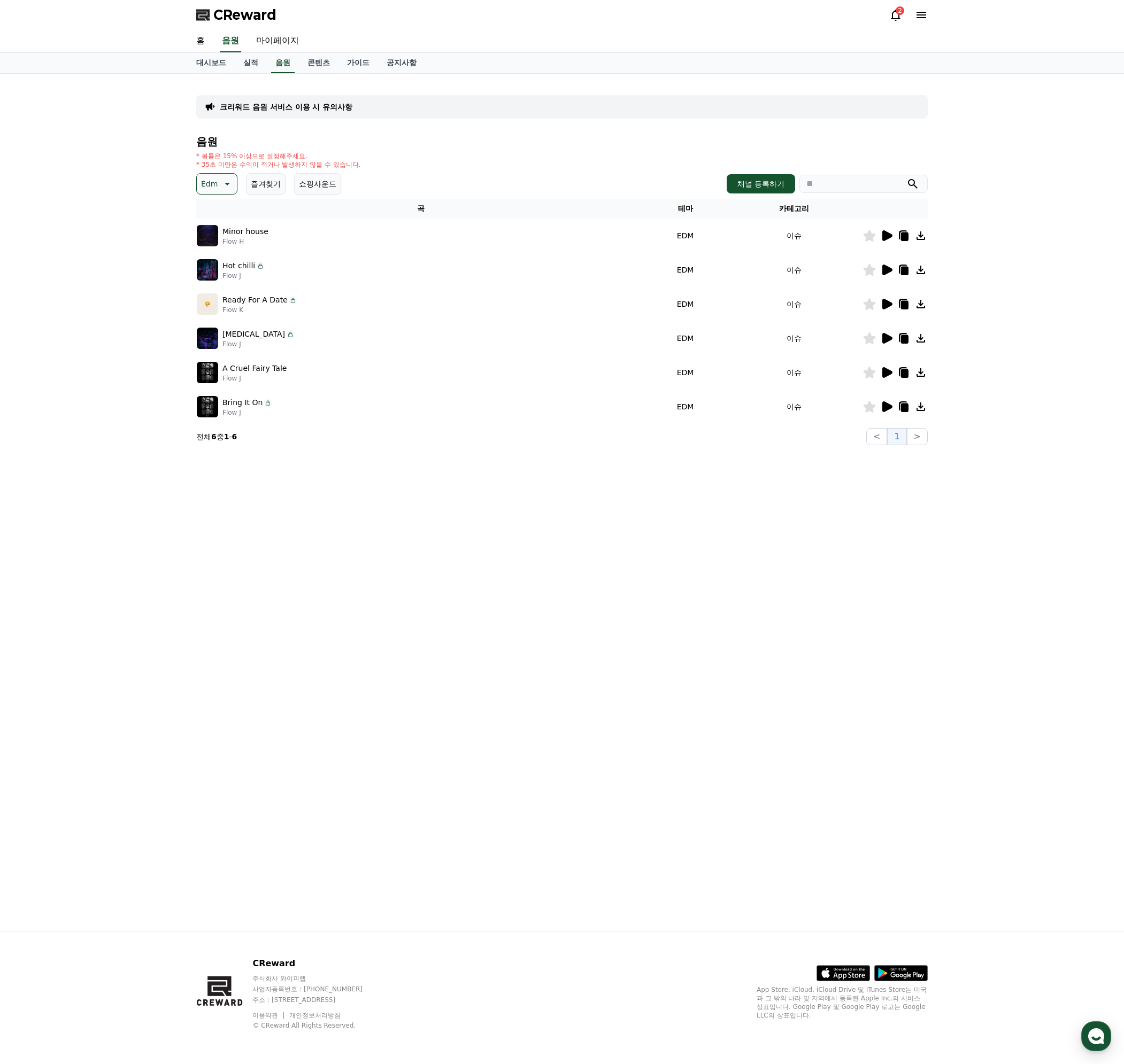
click at [887, 271] on icon at bounding box center [887, 269] width 11 height 11
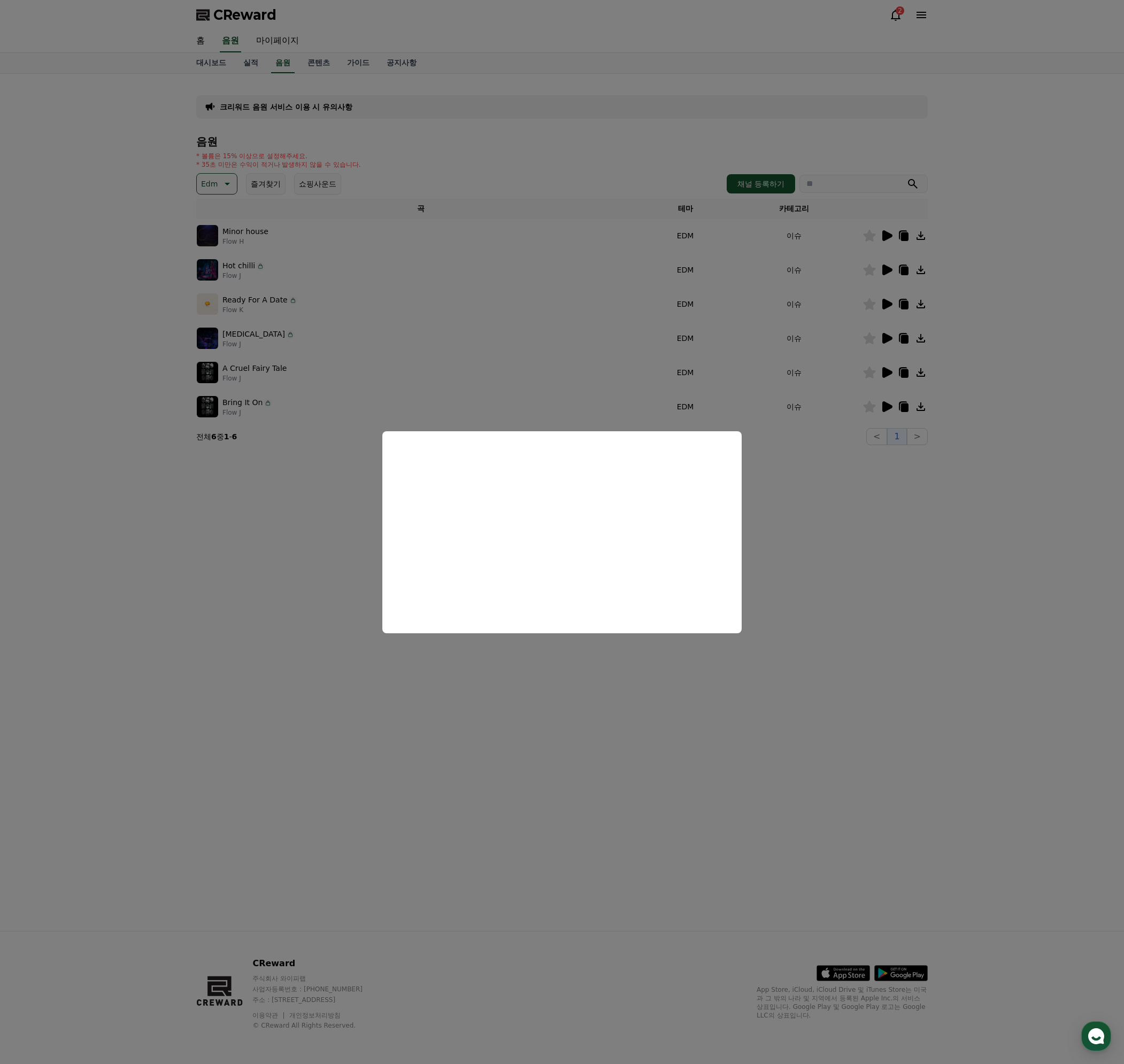
click at [848, 543] on button "close modal" at bounding box center [562, 532] width 1124 height 1064
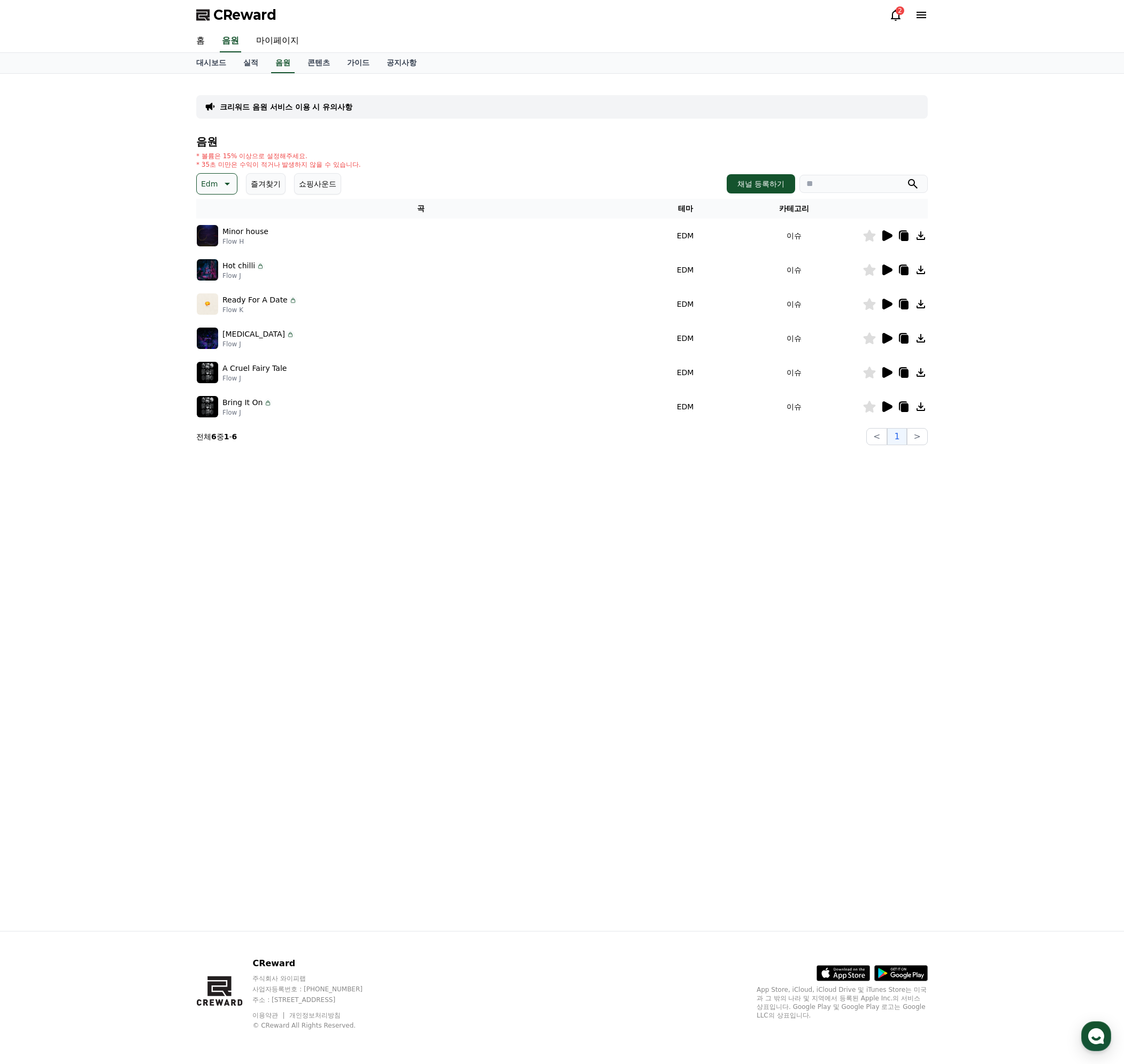
click at [906, 268] on icon at bounding box center [904, 271] width 7 height 9
click at [254, 63] on link "실적" at bounding box center [250, 62] width 32 height 20
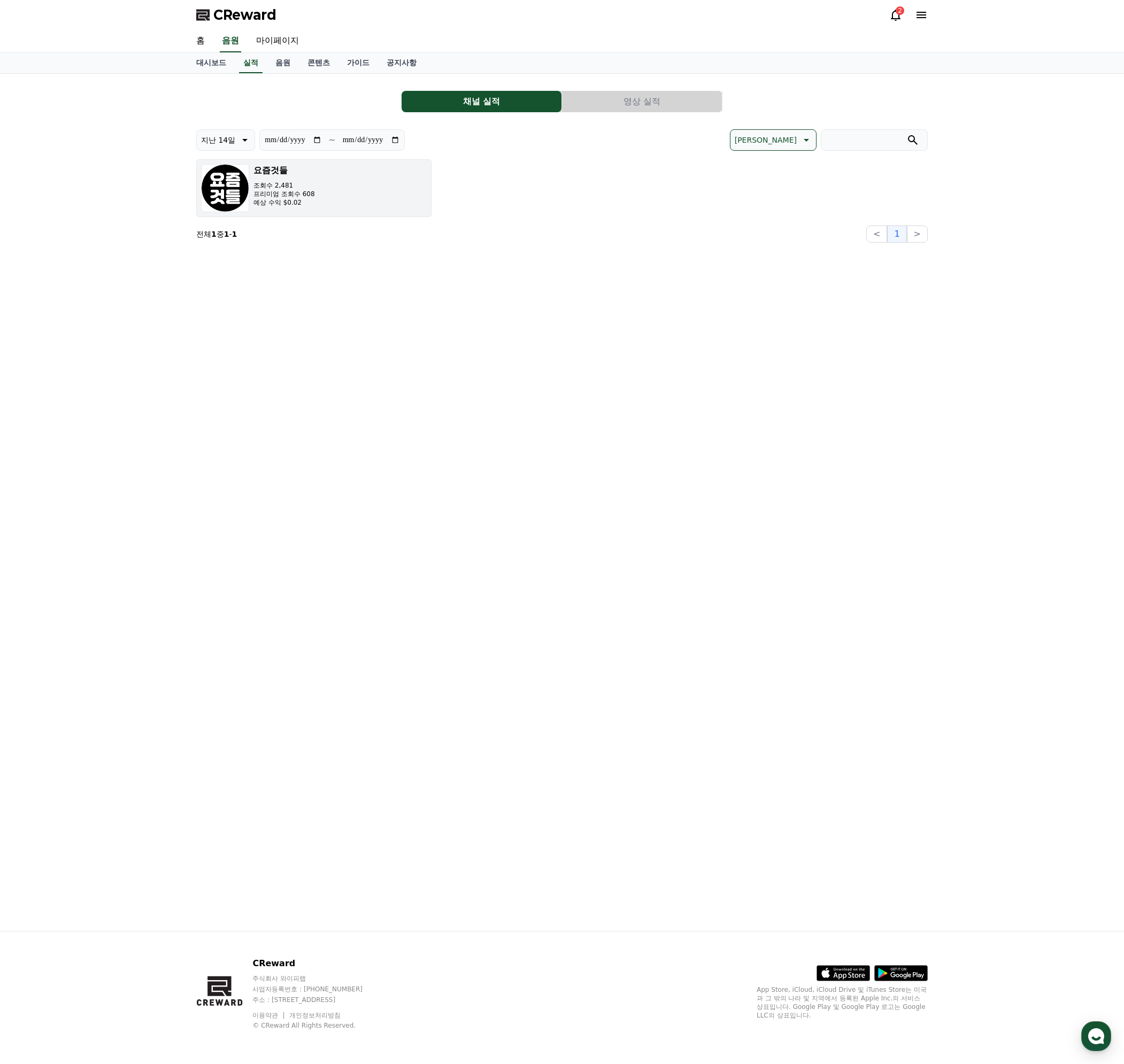
click at [361, 200] on button "요즘것들 조회수 2,481 프리미엄 조회수 608 예상 수익 $0.02" at bounding box center [314, 187] width 235 height 57
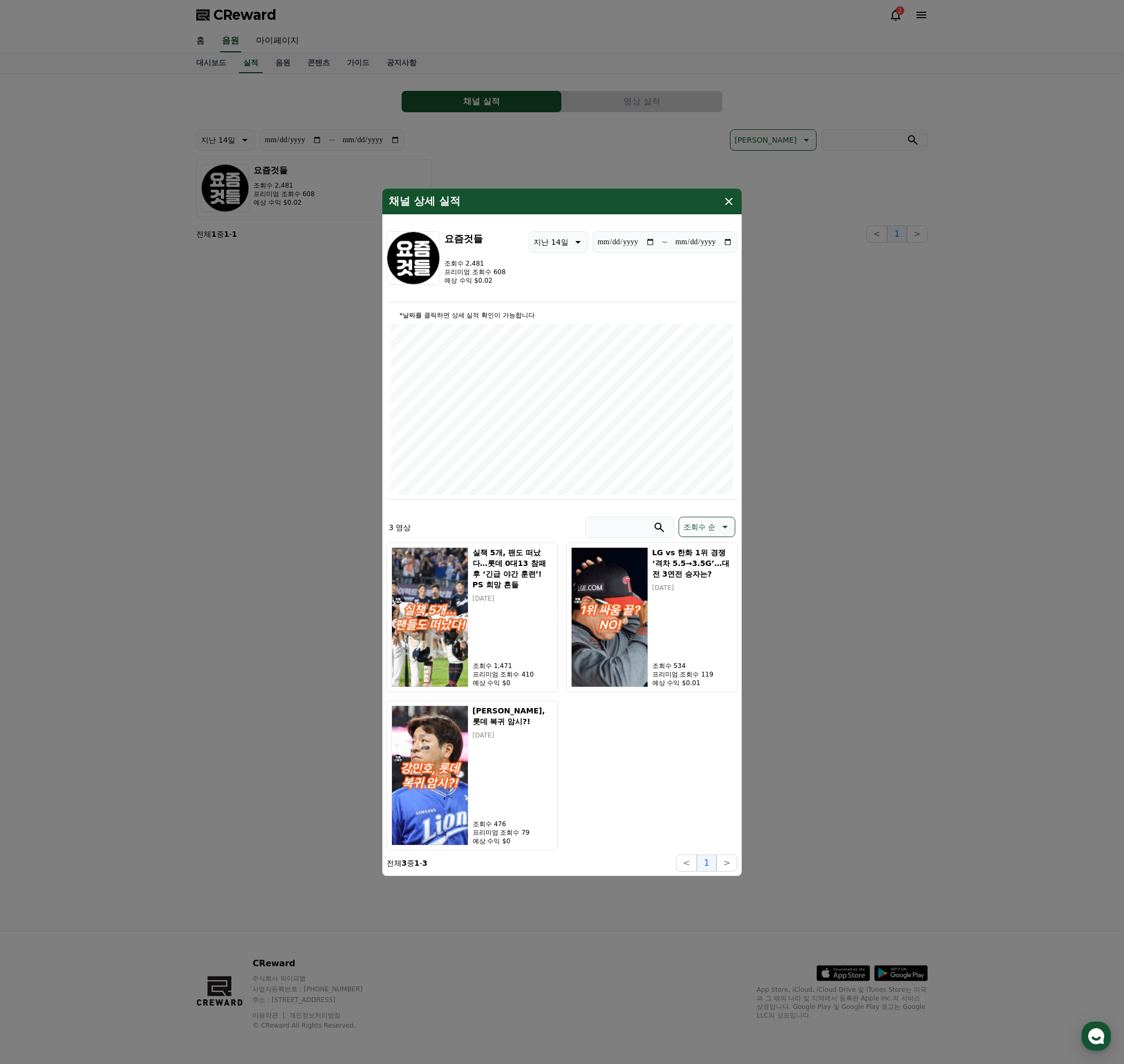
click at [724, 207] on icon "modal" at bounding box center [729, 201] width 13 height 13
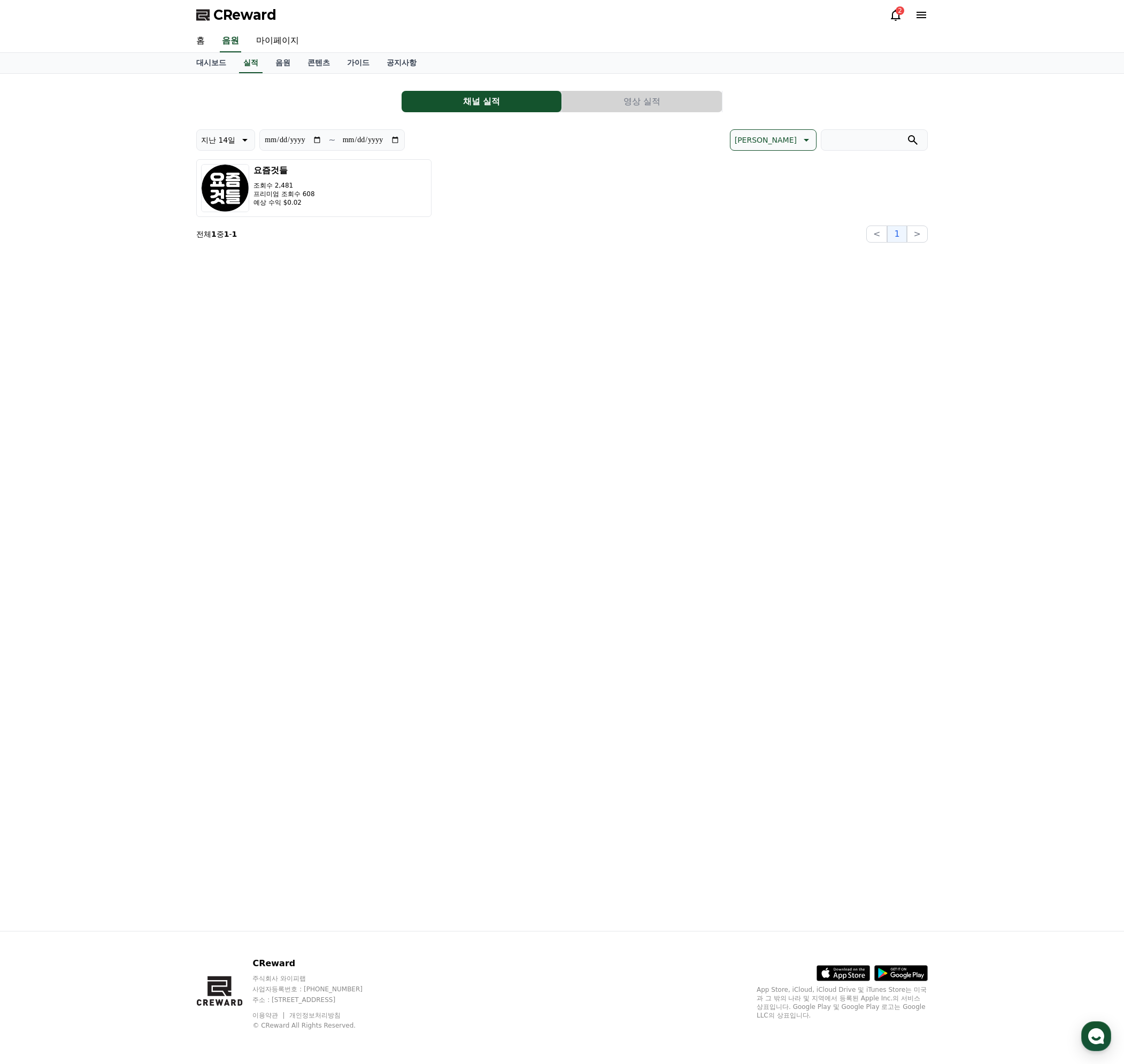
click at [831, 350] on div "**********" at bounding box center [562, 502] width 748 height 857
